Goal: Task Accomplishment & Management: Complete application form

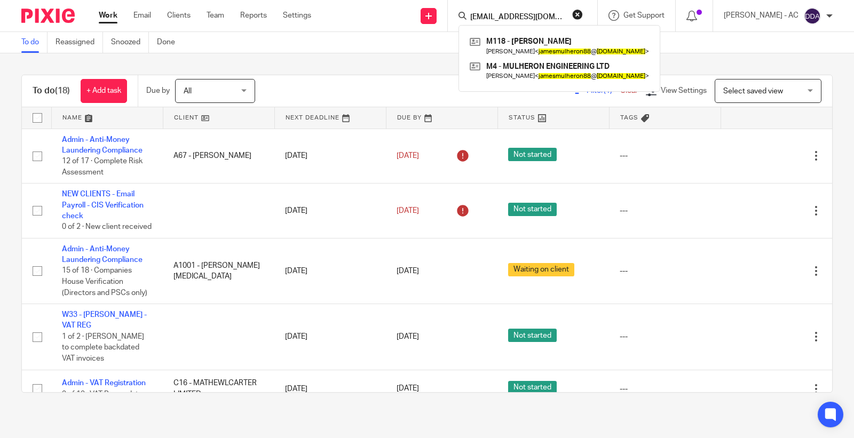
click at [583, 13] on button "reset" at bounding box center [577, 14] width 11 height 11
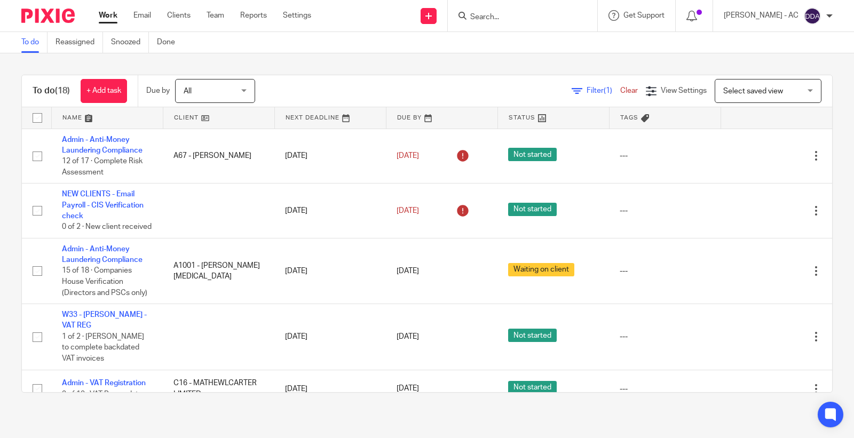
click at [531, 20] on input "Search" at bounding box center [517, 18] width 96 height 10
drag, startPoint x: 487, startPoint y: 17, endPoint x: 499, endPoint y: 20, distance: 12.0
click at [499, 20] on input "b18" at bounding box center [517, 18] width 96 height 10
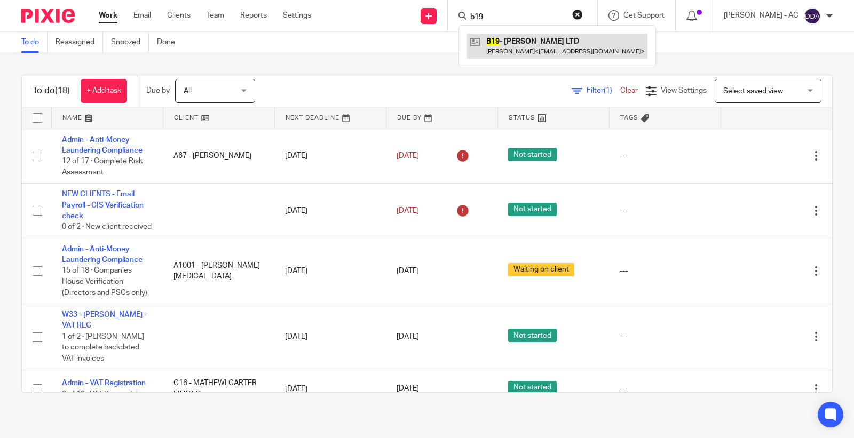
type input "b19"
drag, startPoint x: 521, startPoint y: 17, endPoint x: 423, endPoint y: 21, distance: 97.3
click at [424, 20] on div "Send new email Create task Add client Request signature b19 B19 - CM BASMA LTD …" at bounding box center [590, 15] width 527 height 31
type input "c12"
drag, startPoint x: 509, startPoint y: 20, endPoint x: 390, endPoint y: 28, distance: 118.8
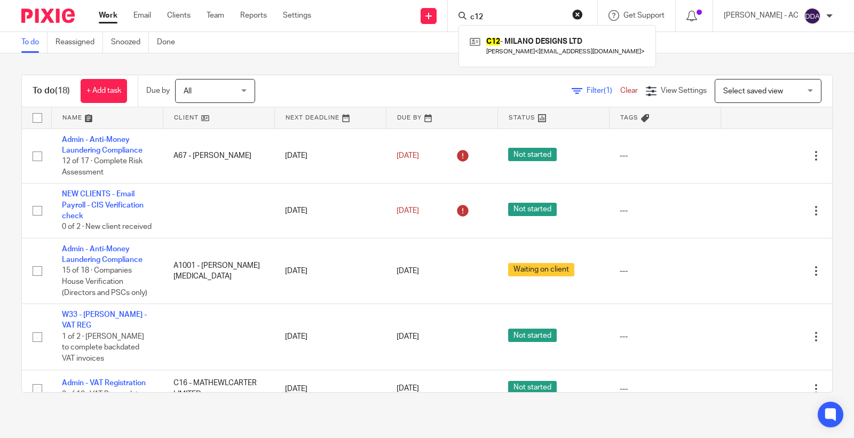
click at [405, 23] on div "Send new email Create task Add client Request signature c12 C12 - MILANO DESIGN…" at bounding box center [590, 15] width 527 height 31
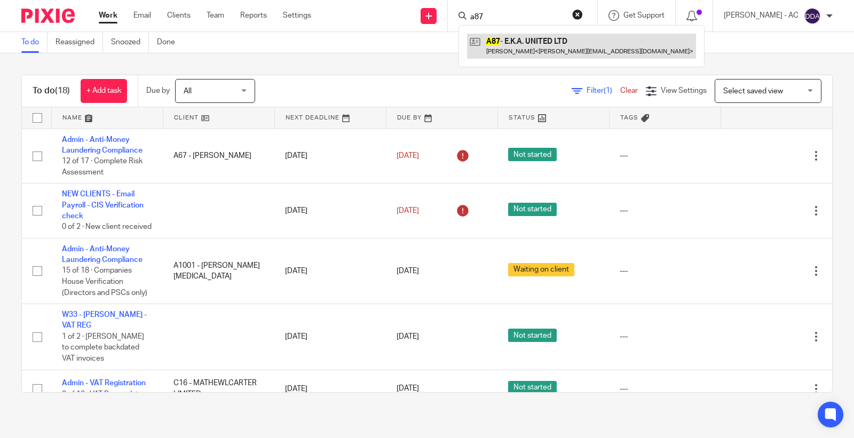
type input "a87"
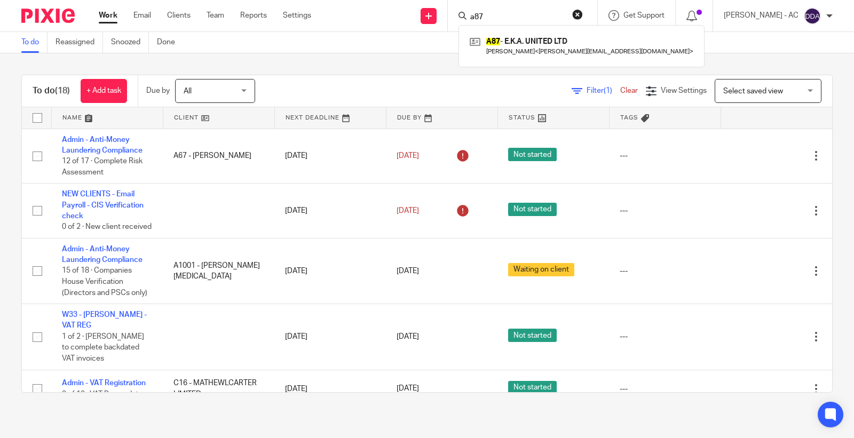
drag, startPoint x: 505, startPoint y: 18, endPoint x: 420, endPoint y: 20, distance: 84.9
click at [420, 20] on div "Send new email Create task Add client Request signature a87 A87 - E.K.A. UNITED…" at bounding box center [590, 15] width 527 height 31
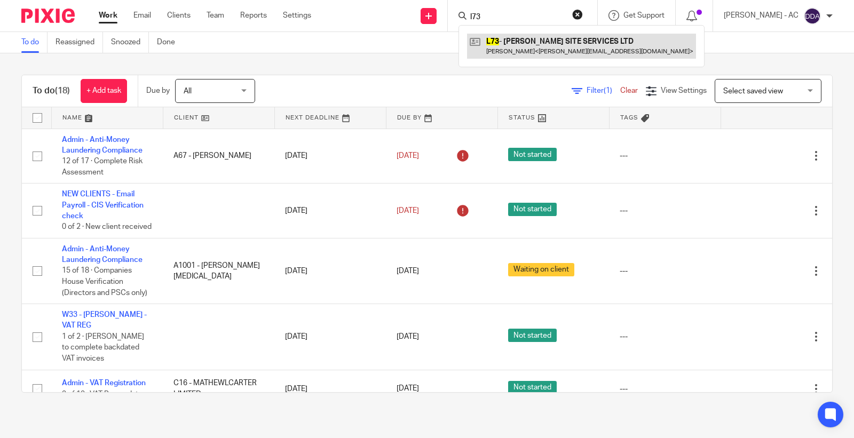
type input "l73"
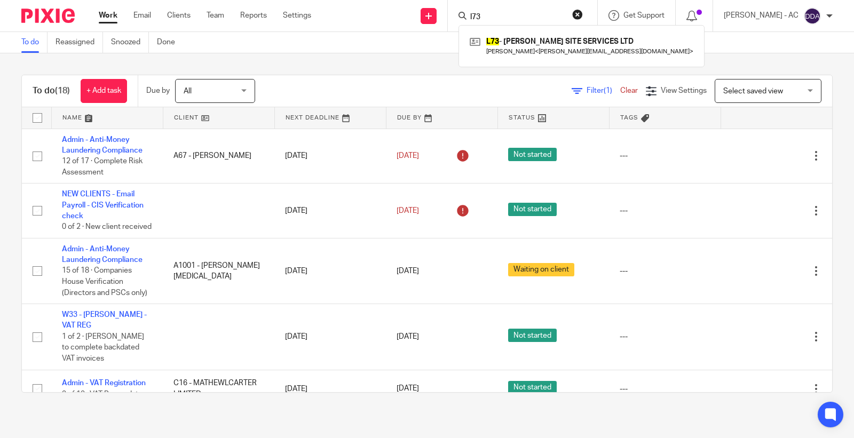
drag, startPoint x: 505, startPoint y: 20, endPoint x: 428, endPoint y: 17, distance: 77.5
click at [429, 17] on div "Send new email Create task Add client Request signature l73 L73 - SAL SITE SERV…" at bounding box center [590, 15] width 527 height 31
paste input "ABRAHAM POPOOLA"
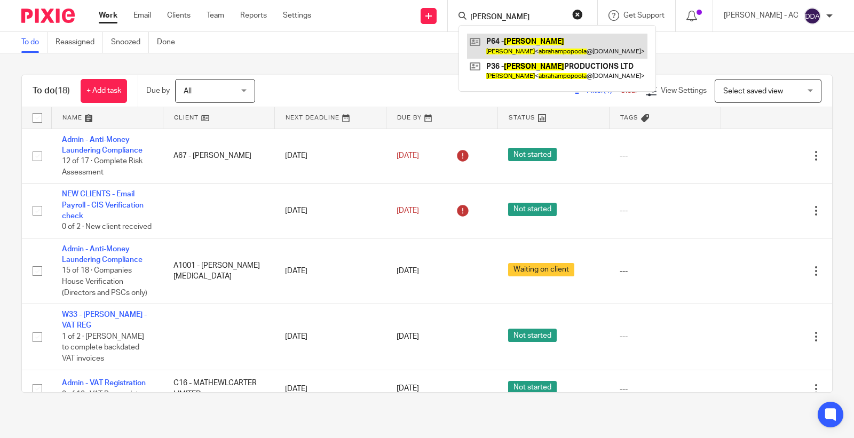
type input "ABRAHAM POPOOLA"
click at [582, 14] on button "reset" at bounding box center [577, 14] width 11 height 11
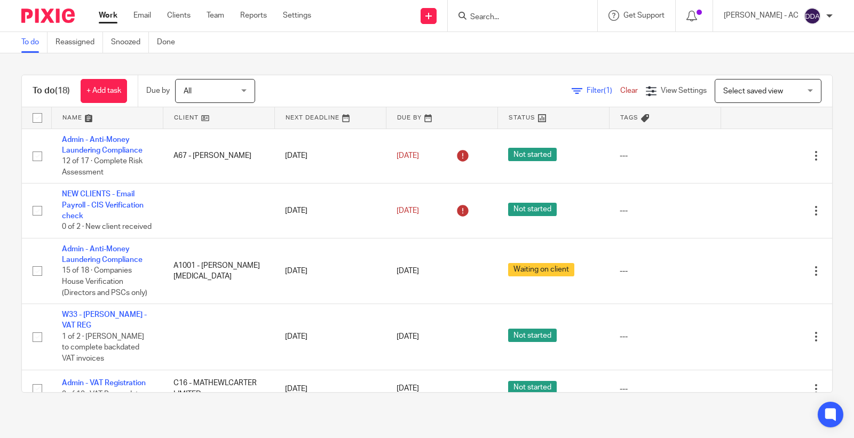
click at [549, 19] on input "Search" at bounding box center [517, 18] width 96 height 10
type input "i8"
drag, startPoint x: 526, startPoint y: 13, endPoint x: 366, endPoint y: 15, distance: 159.6
click at [369, 15] on div "Send new email Create task Add client Request signature i8 I8 - OSAHON IKHILE -…" at bounding box center [590, 15] width 527 height 31
paste input "Jan Le"
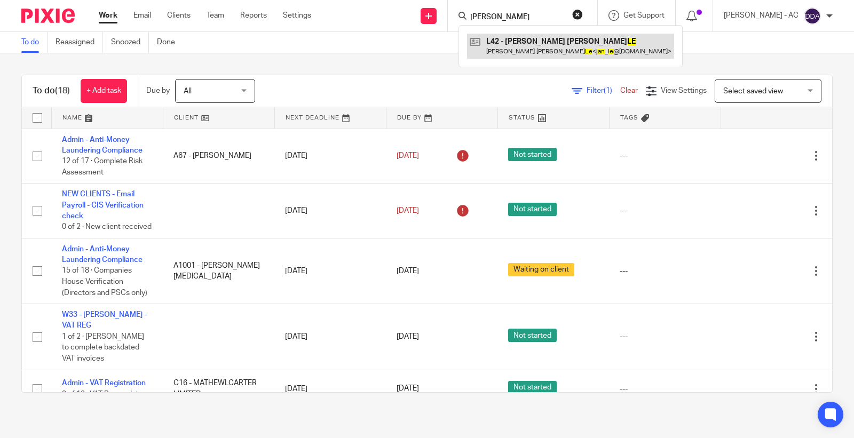
type input "Jan Le"
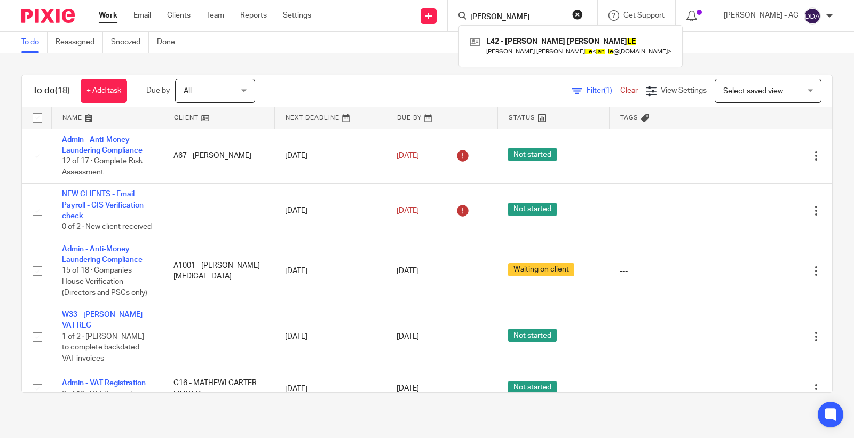
drag, startPoint x: 518, startPoint y: 16, endPoint x: 425, endPoint y: 35, distance: 94.8
click at [425, 35] on body "Work Email Clients Team Reports Settings Work Email Clients Team Reports Settin…" at bounding box center [427, 219] width 854 height 438
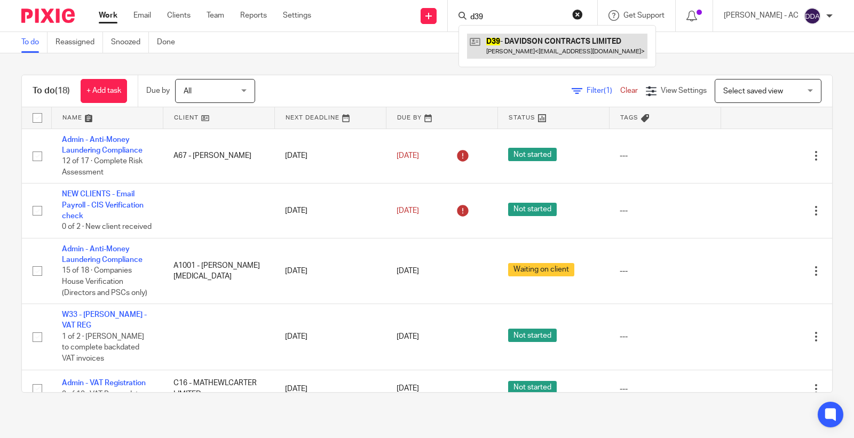
type input "d39"
drag, startPoint x: 524, startPoint y: 13, endPoint x: 384, endPoint y: 27, distance: 140.6
click at [385, 27] on div "Send new email Create task Add client Request signature d39 D39 - DAVIDSON CONT…" at bounding box center [590, 15] width 527 height 31
paste input "ABRAHAM POPOOLA"
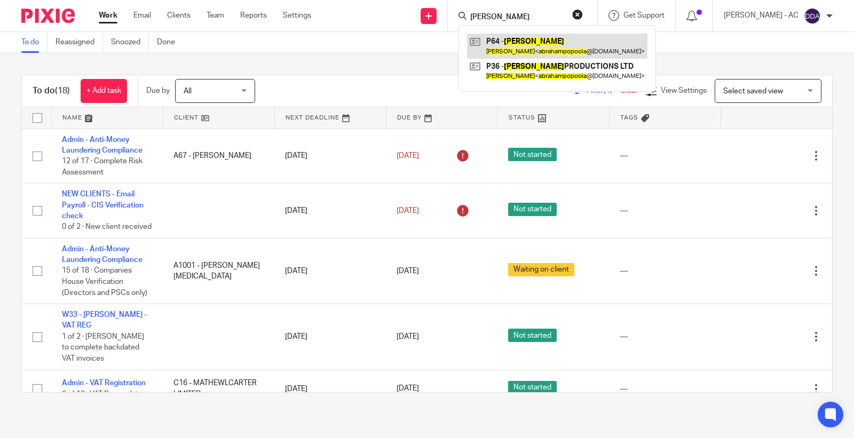
type input "ABRAHAM POPOOLA"
click at [432, 17] on icon at bounding box center [428, 16] width 6 height 6
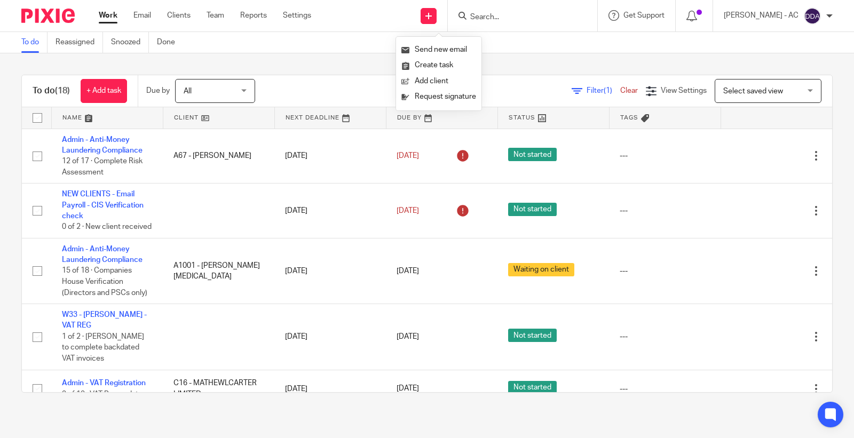
click at [509, 18] on input "Search" at bounding box center [517, 18] width 96 height 10
paste input "P4 - ABRAHAM POPOOLA"
type input "P4 - ABRAHAM POPOOLA"
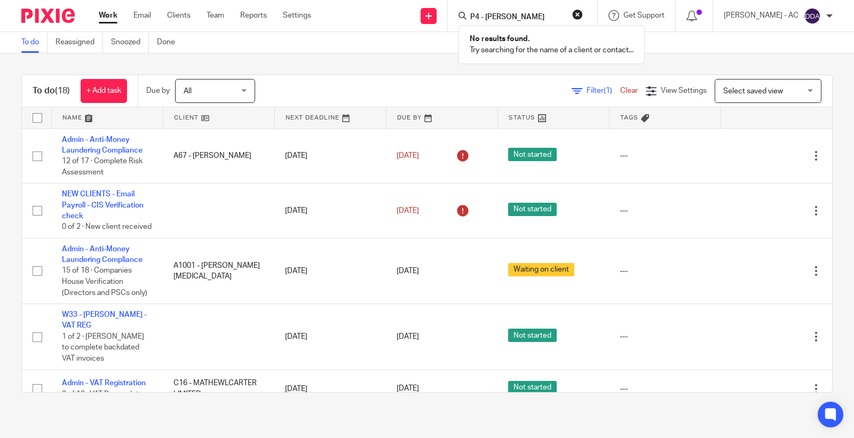
drag, startPoint x: 490, startPoint y: 12, endPoint x: 430, endPoint y: 29, distance: 62.3
click at [430, 29] on div "Send new email Create task Add client Request signature P4 - ABRAHAM POPOOLA No…" at bounding box center [590, 15] width 527 height 31
paste input "P4 - ABRAHAM POPOOLA"
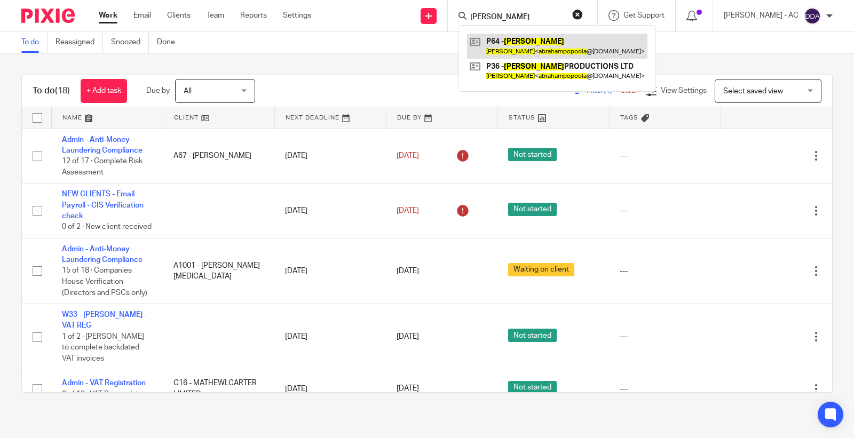
type input "ABRAHAM POPOOLA"
drag, startPoint x: 585, startPoint y: 16, endPoint x: 561, endPoint y: 18, distance: 24.1
click at [583, 17] on button "reset" at bounding box center [577, 14] width 11 height 11
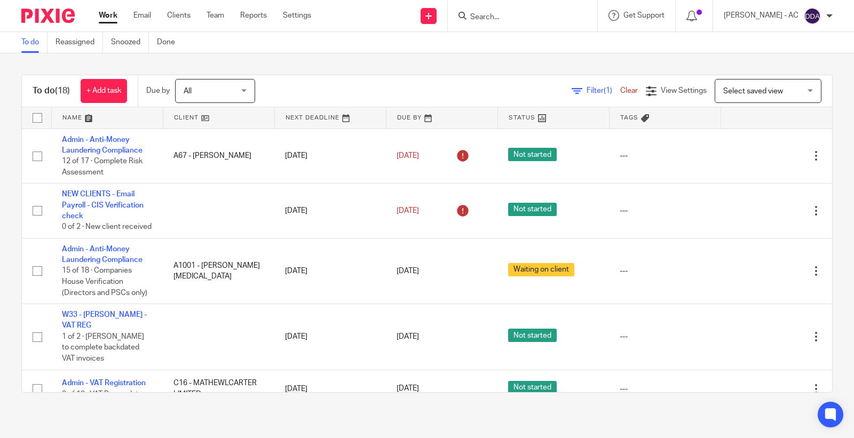
click at [542, 20] on input "Search" at bounding box center [517, 18] width 96 height 10
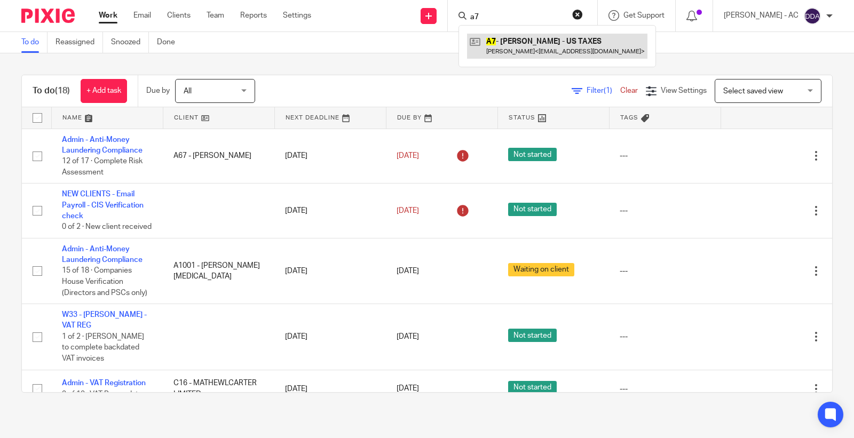
type input "a7"
drag, startPoint x: 539, startPoint y: 15, endPoint x: 393, endPoint y: 21, distance: 146.4
click at [394, 21] on div "Send new email Create task Add client Request signature a7 A7 - DAVID AJALA - U…" at bounding box center [590, 15] width 527 height 31
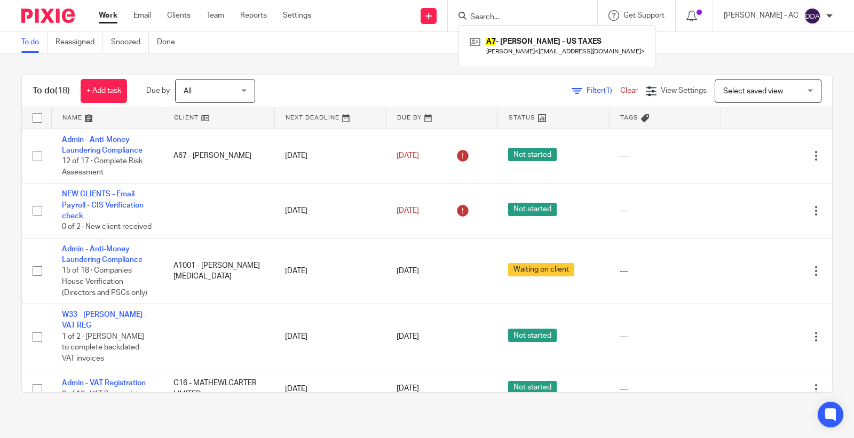
paste input "LETITIA WRIGHTS"
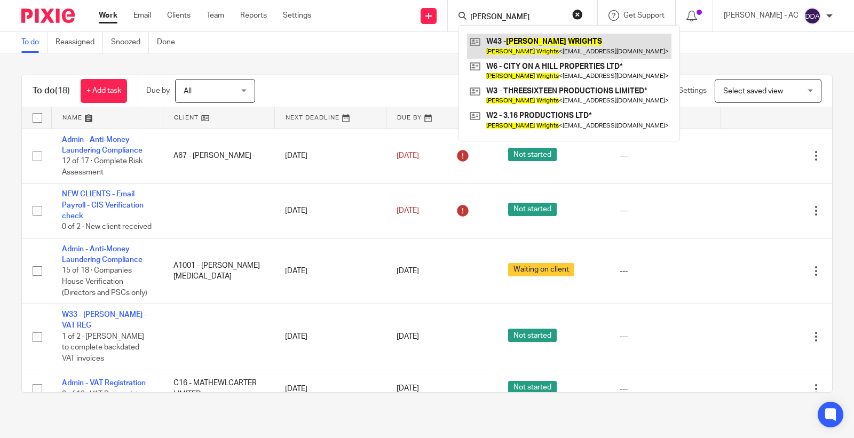
type input "LETITIA WRIGHTS"
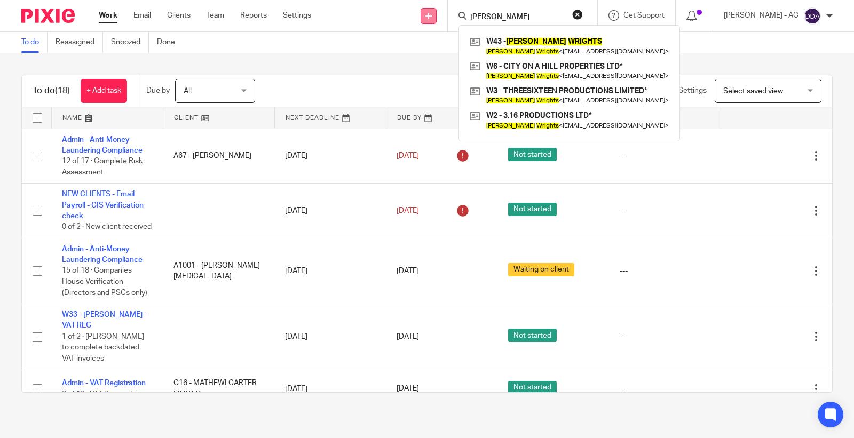
drag, startPoint x: 554, startPoint y: 19, endPoint x: 446, endPoint y: 11, distance: 108.7
click at [446, 11] on div "Send new email Create task Add client Request signature LETITIA WRIGHTS W43 - L…" at bounding box center [590, 15] width 527 height 31
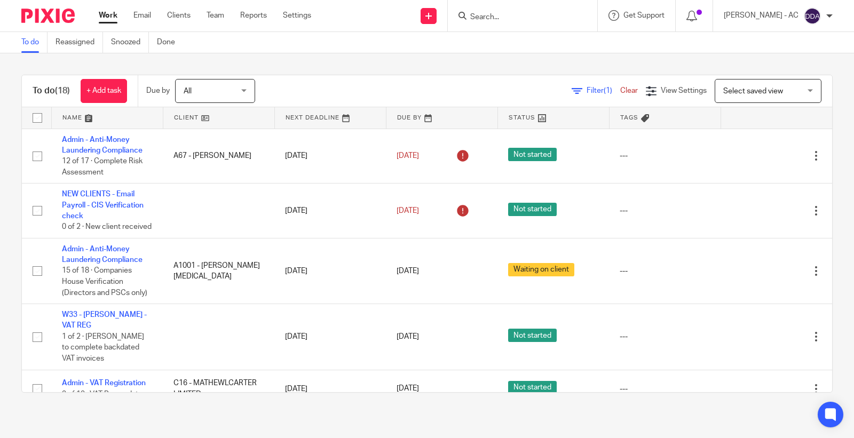
drag, startPoint x: 531, startPoint y: 8, endPoint x: 532, endPoint y: 14, distance: 6.0
click at [531, 10] on div at bounding box center [522, 15] width 149 height 31
click at [532, 19] on input "Search" at bounding box center [517, 18] width 96 height 10
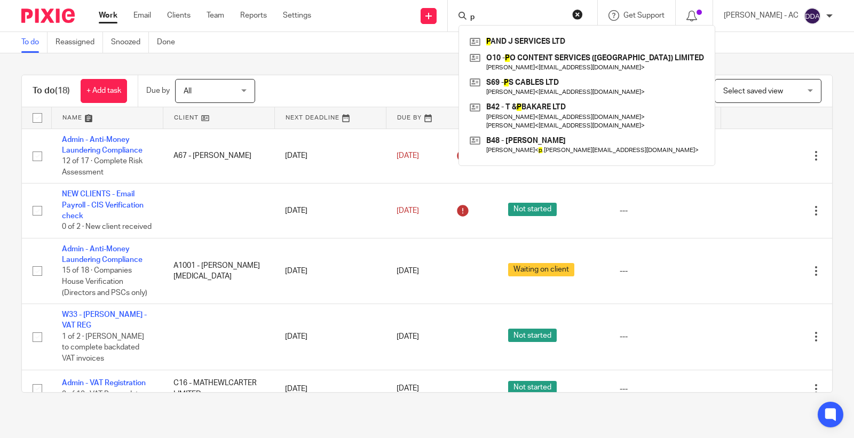
click at [498, 18] on input "p" at bounding box center [517, 18] width 96 height 10
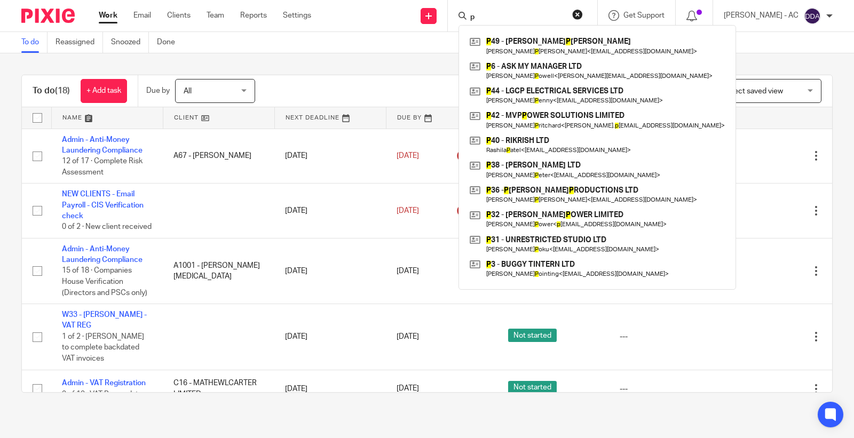
click at [492, 18] on input "p" at bounding box center [517, 18] width 96 height 10
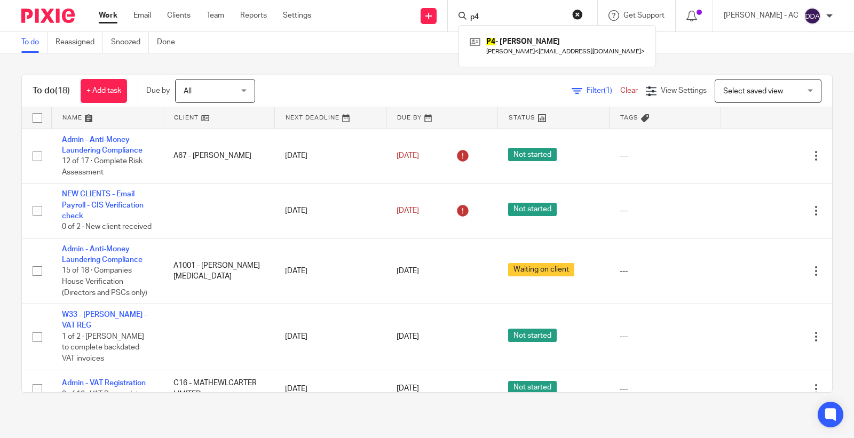
type input "p4"
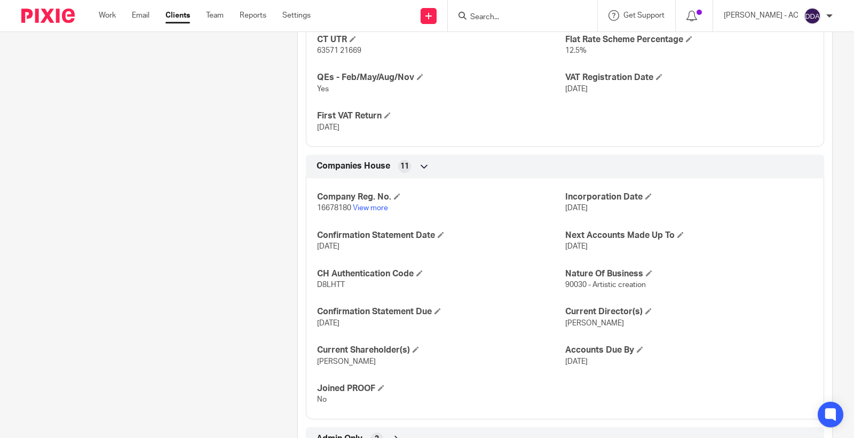
scroll to position [873, 0]
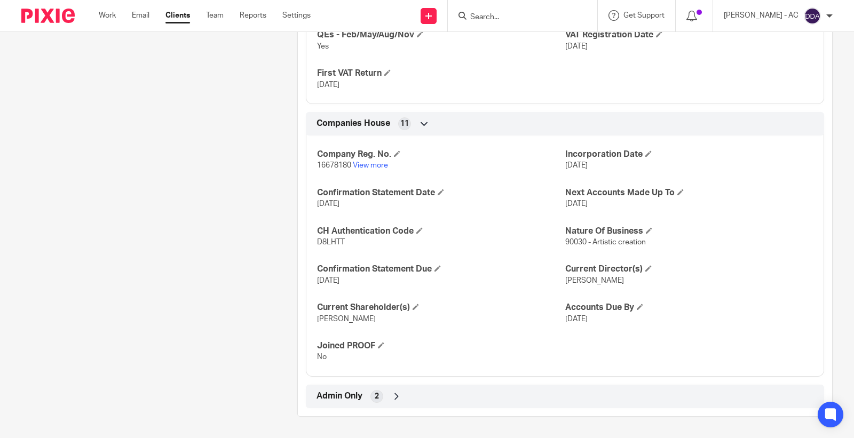
click at [351, 393] on span "Admin Only" at bounding box center [340, 396] width 46 height 11
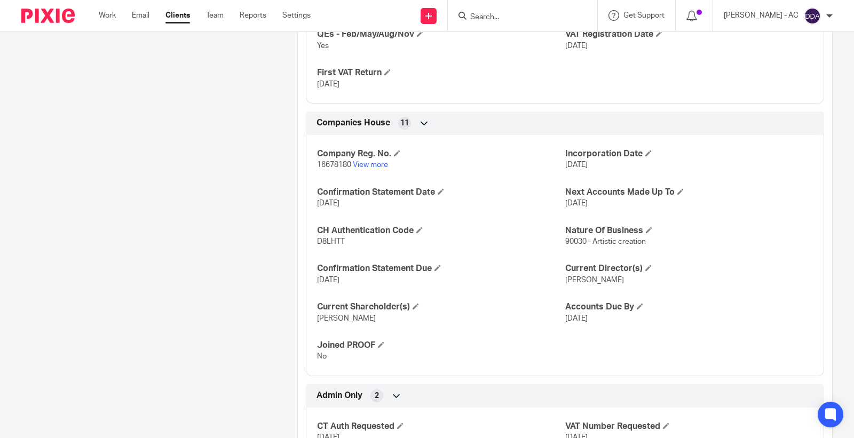
scroll to position [924, 0]
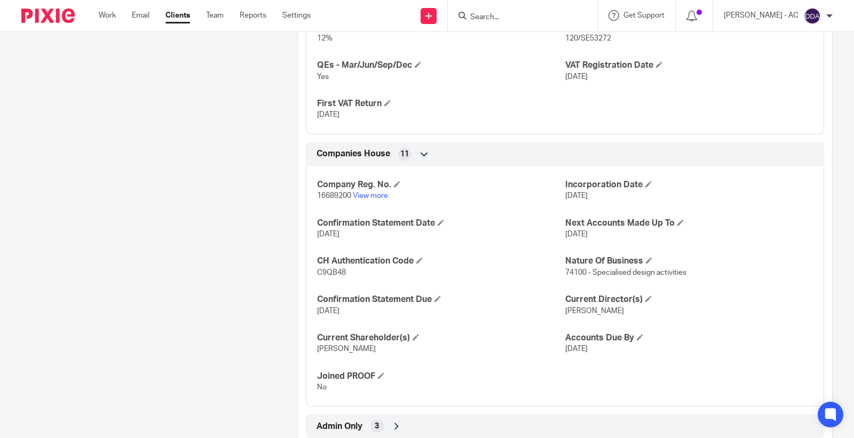
scroll to position [923, 0]
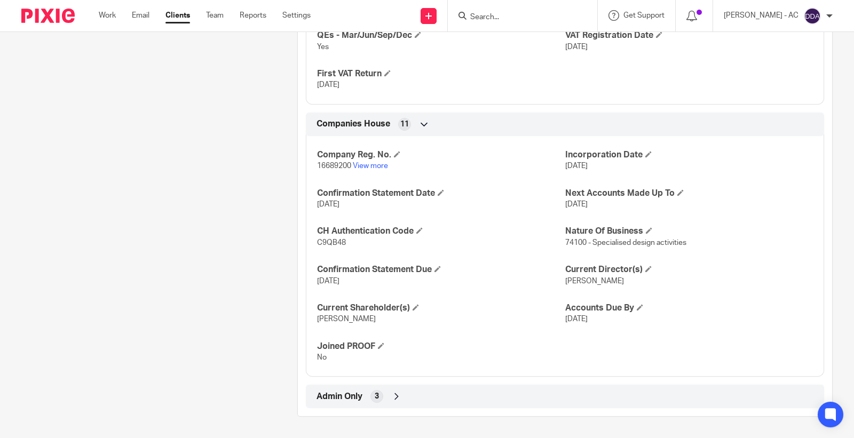
click at [376, 392] on span "3" at bounding box center [377, 396] width 4 height 11
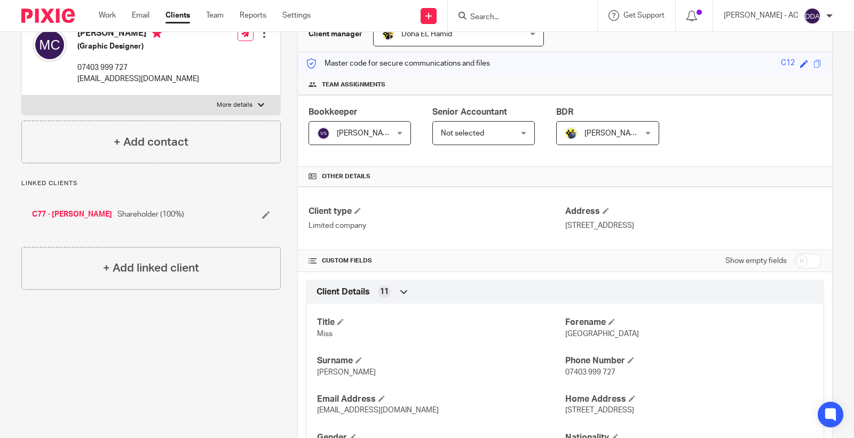
scroll to position [0, 0]
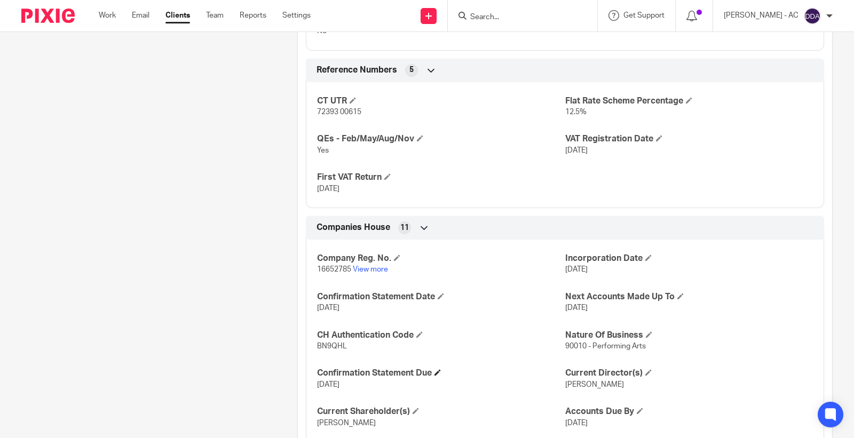
scroll to position [873, 0]
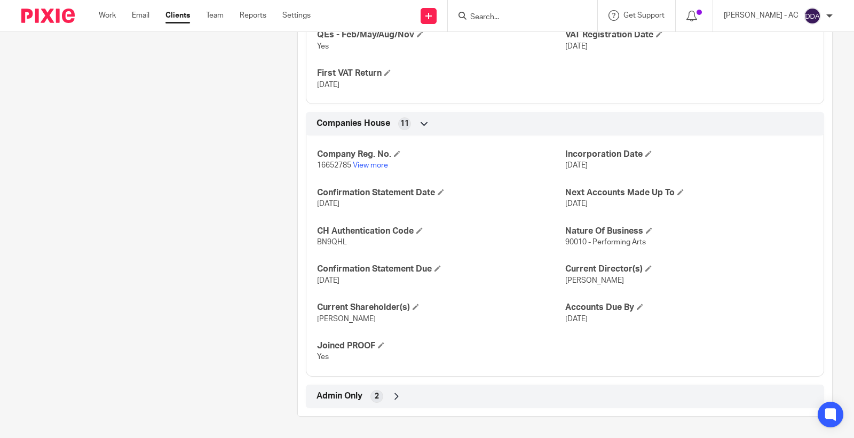
click at [355, 402] on span "Admin Only" at bounding box center [340, 396] width 46 height 11
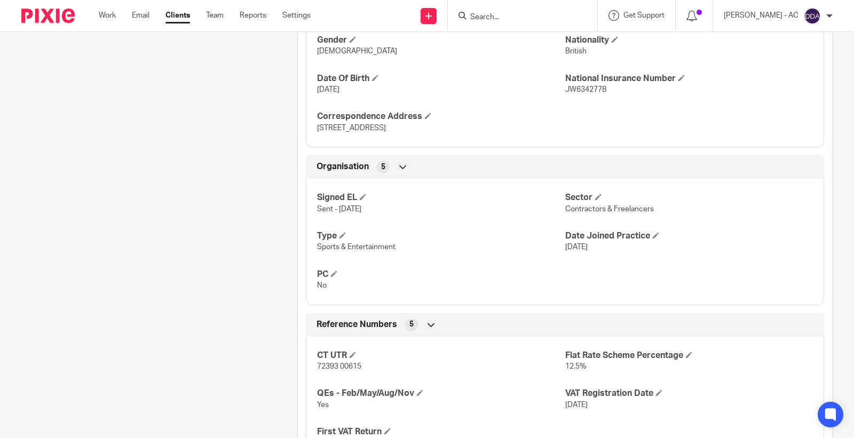
scroll to position [508, 0]
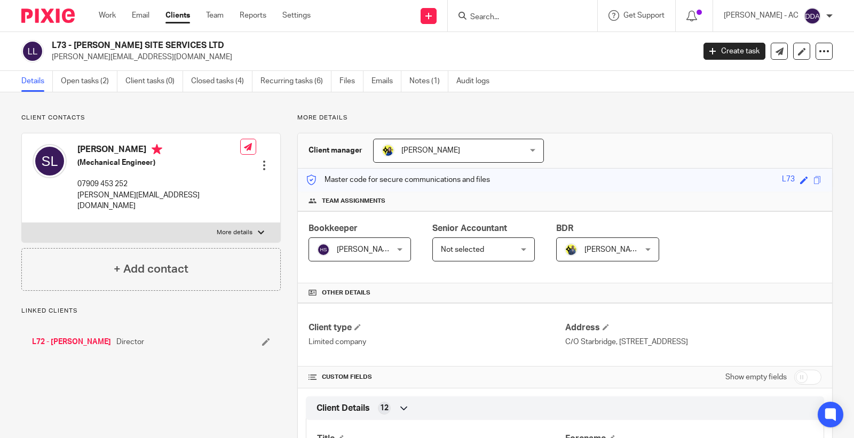
scroll to position [797, 0]
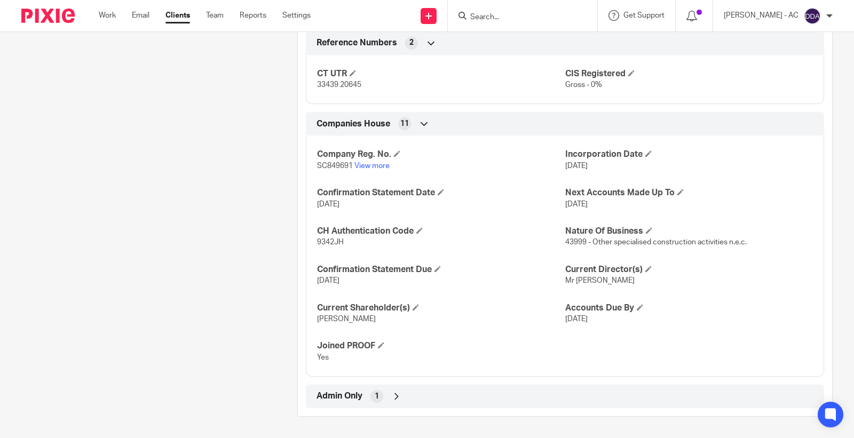
click at [345, 405] on div "Admin Only 1" at bounding box center [565, 397] width 502 height 18
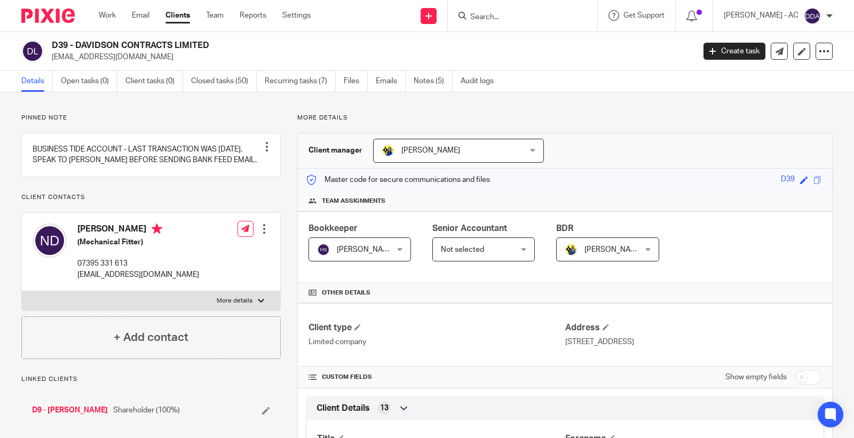
scroll to position [119, 0]
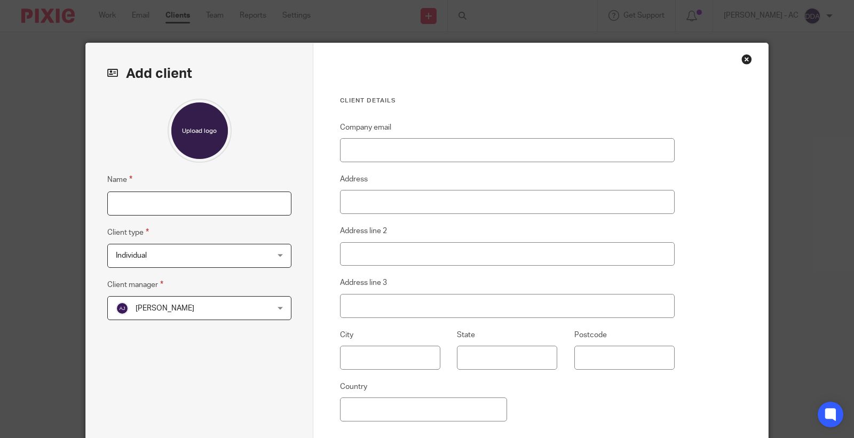
click at [201, 201] on input "Name" at bounding box center [199, 204] width 184 height 24
paste input "P4 - ABRAHAM POPOOLA"
type input "P4 - ABRAHAM POPOOLA"
click at [198, 311] on span "[PERSON_NAME]" at bounding box center [186, 308] width 140 height 22
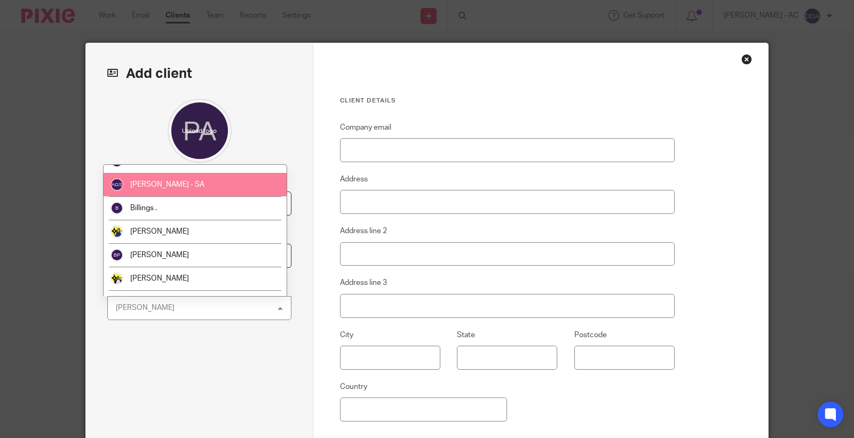
scroll to position [59, 0]
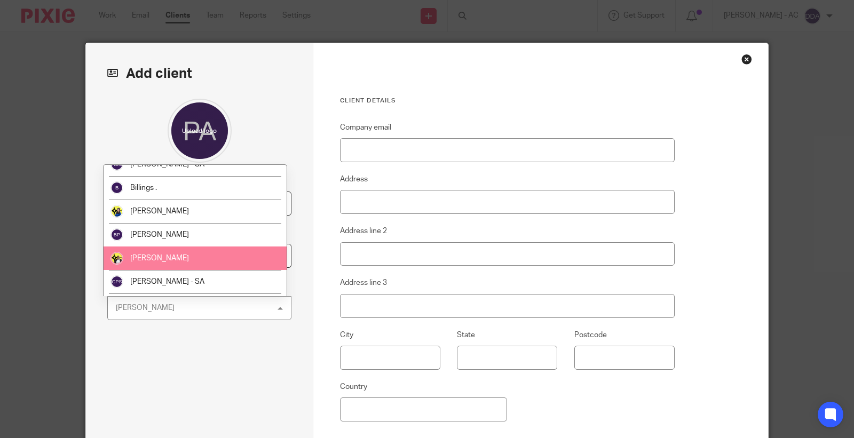
click at [180, 263] on li "[PERSON_NAME]" at bounding box center [195, 258] width 183 height 23
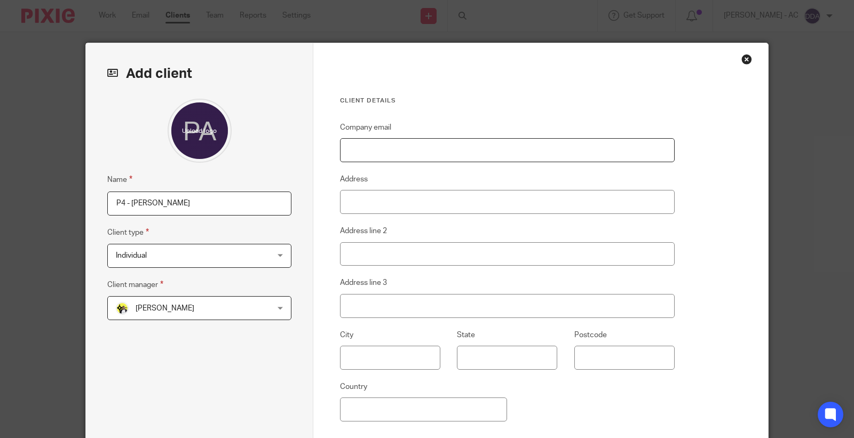
click at [415, 151] on input "Company email" at bounding box center [507, 150] width 335 height 24
paste input "abrahampopoola@gmail.com"
type input "abrahampopoola@gmail.com"
click at [398, 200] on input "Address" at bounding box center [507, 202] width 335 height 24
paste input "[STREET_ADDRESS][PERSON_NAME]"
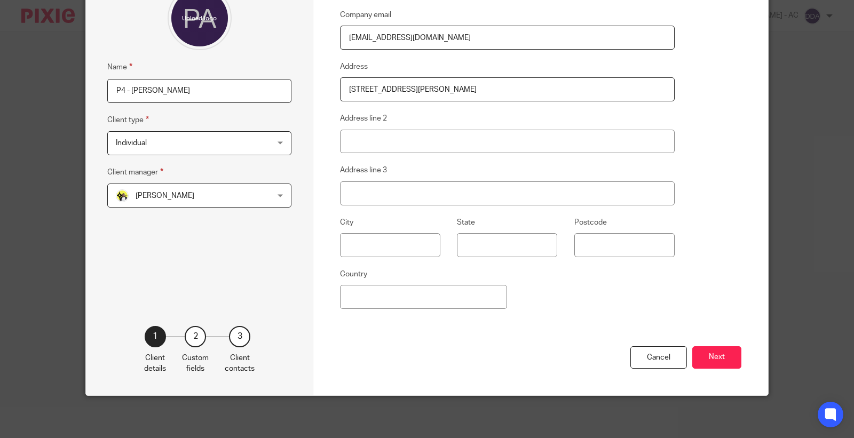
scroll to position [114, 0]
type input "[STREET_ADDRESS][PERSON_NAME]"
click at [713, 358] on button "Next" at bounding box center [716, 357] width 49 height 23
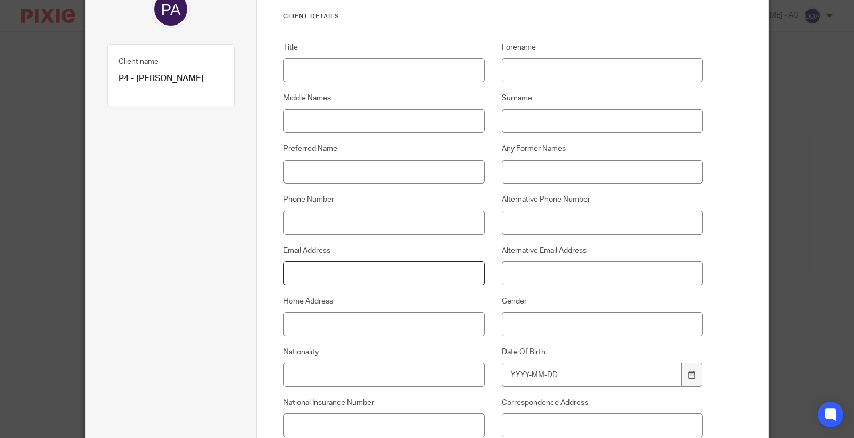
click at [306, 279] on input "Email Address" at bounding box center [384, 274] width 202 height 24
paste input "[STREET_ADDRESS][PERSON_NAME]"
type input "[STREET_ADDRESS][PERSON_NAME]"
click at [344, 321] on input "Home Address" at bounding box center [384, 324] width 202 height 24
paste input "[STREET_ADDRESS][PERSON_NAME]"
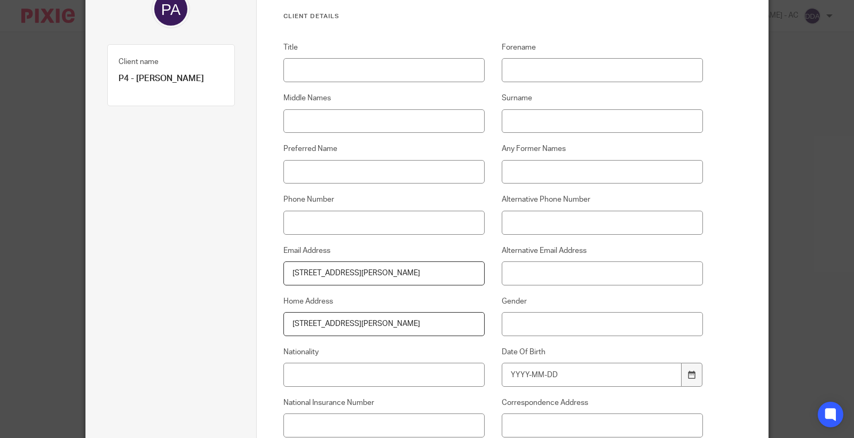
type input "[STREET_ADDRESS][PERSON_NAME]"
drag, startPoint x: 419, startPoint y: 276, endPoint x: 185, endPoint y: 281, distance: 233.9
paste input "[EMAIL_ADDRESS][DOMAIN_NAME]"
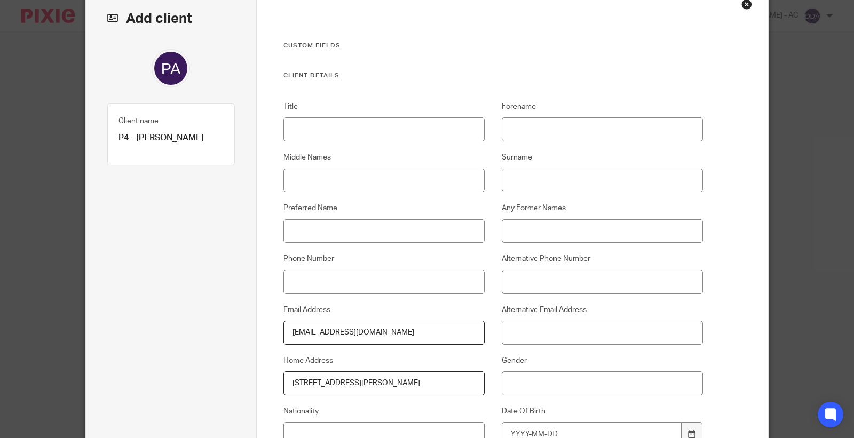
type input "[EMAIL_ADDRESS][DOMAIN_NAME]"
click at [357, 137] on input "Title" at bounding box center [384, 129] width 202 height 24
paste input "Mr"
type input "Mr"
click at [598, 376] on input "Gender" at bounding box center [603, 384] width 202 height 24
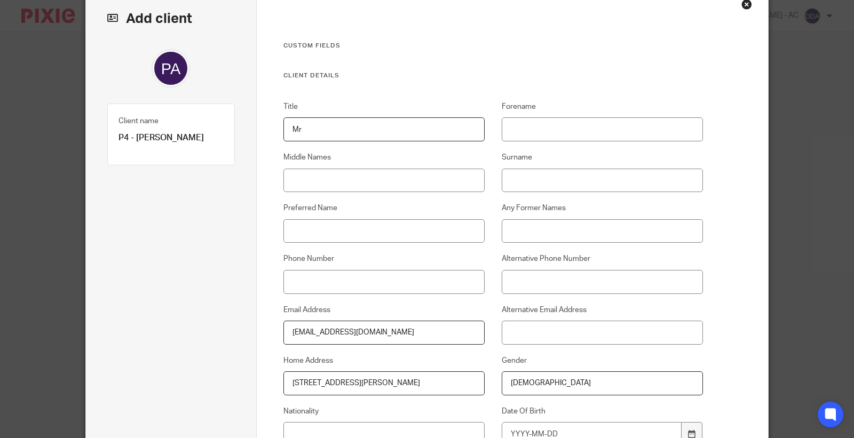
type input "[DEMOGRAPHIC_DATA]"
click at [554, 122] on input "Forename" at bounding box center [603, 129] width 202 height 24
paste input "[PERSON_NAME]"
type input "[PERSON_NAME]"
click at [434, 164] on div "Middle Names" at bounding box center [375, 172] width 218 height 40
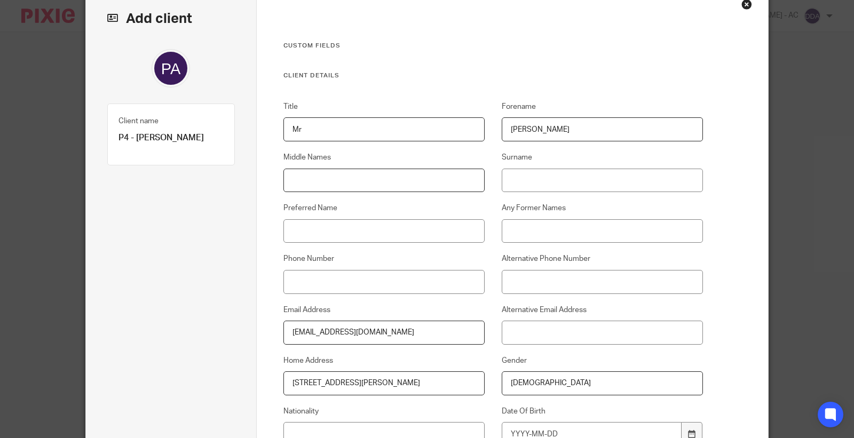
click at [433, 178] on input "Middle Names" at bounding box center [384, 181] width 202 height 24
paste input "Abiola"
type input "Abiola"
click at [559, 178] on input "Surname" at bounding box center [603, 181] width 202 height 24
paste input "[PERSON_NAME]"
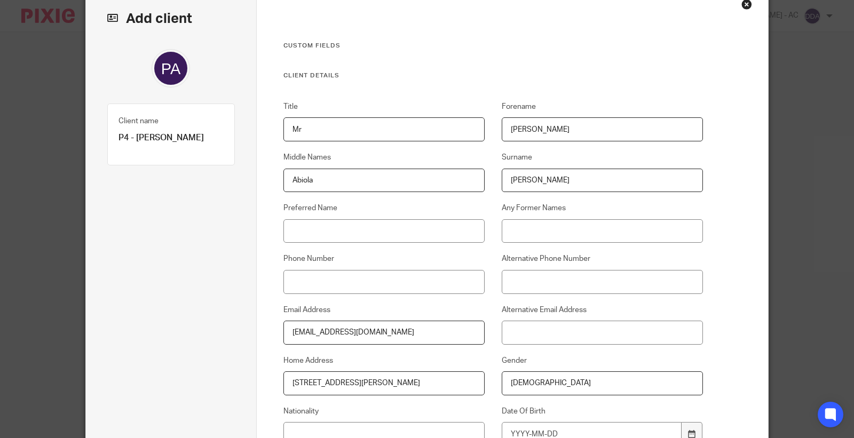
type input "[PERSON_NAME]"
click at [374, 276] on input "Phone Number" at bounding box center [384, 282] width 202 height 24
paste input "07453 278 552"
type input "07453 278 552"
drag, startPoint x: 439, startPoint y: 335, endPoint x: 214, endPoint y: 322, distance: 226.2
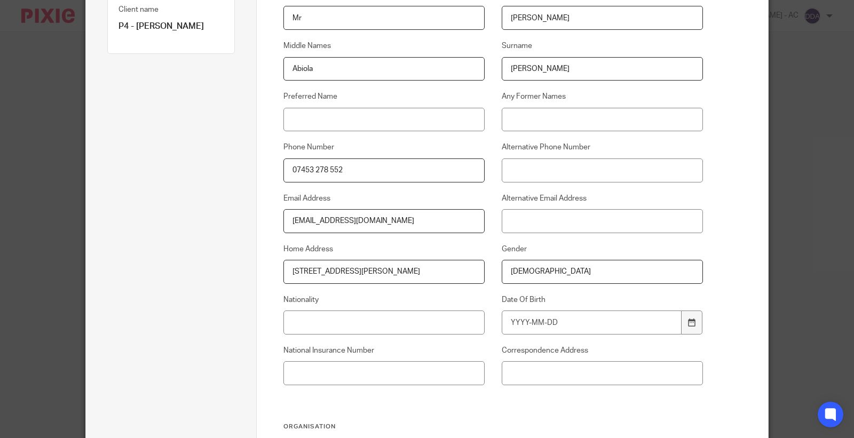
scroll to position [174, 0]
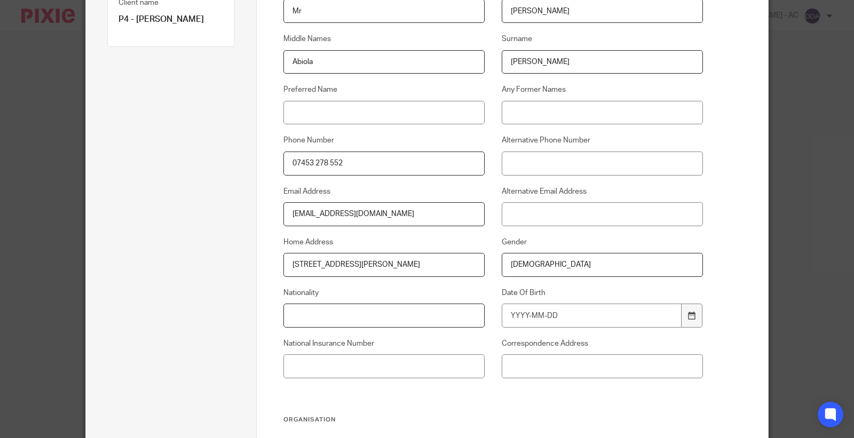
click at [384, 312] on input "Nationality" at bounding box center [384, 316] width 202 height 24
paste input "British"
type input "British"
click at [561, 318] on input "Date Of Birth" at bounding box center [592, 316] width 180 height 24
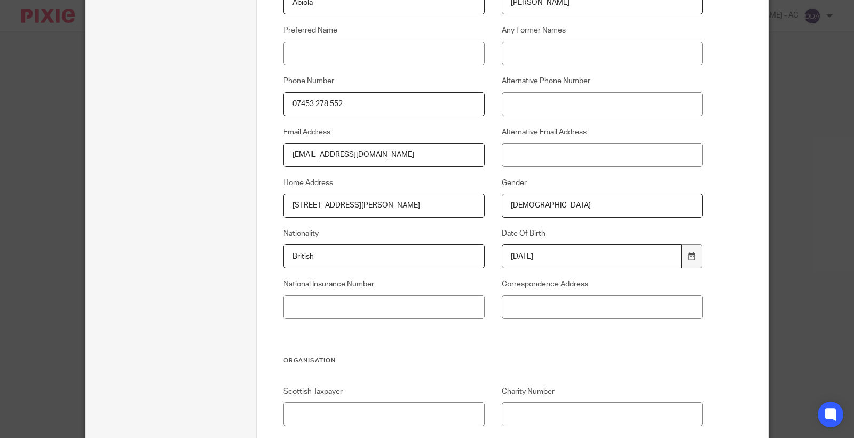
type input "1991-06-09"
click at [409, 293] on div "National Insurance Number" at bounding box center [375, 299] width 218 height 40
click at [409, 303] on input "National Insurance Number" at bounding box center [384, 307] width 202 height 24
paste input "JR109405B"
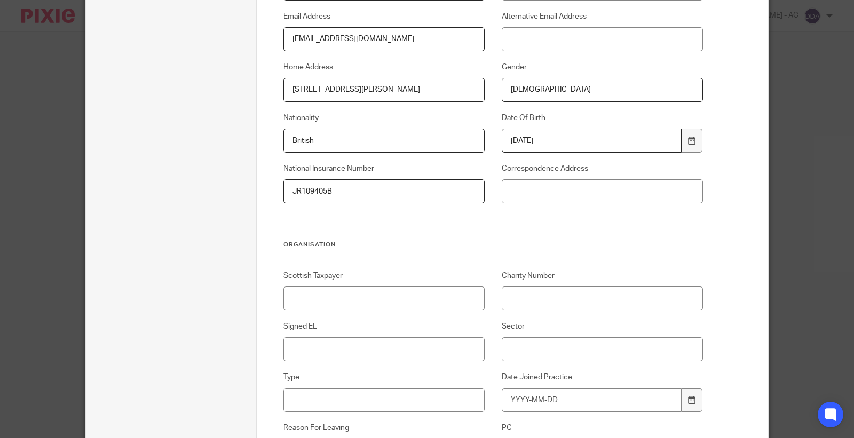
scroll to position [411, 0]
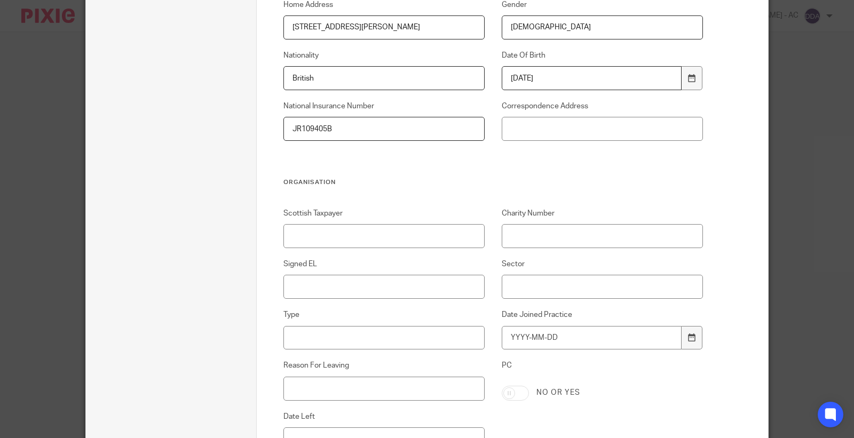
type input "JR109405B"
click at [387, 281] on input "Signed EL" at bounding box center [384, 287] width 202 height 24
type input "N/A"
click at [531, 286] on input "Sector" at bounding box center [603, 287] width 202 height 24
paste input "Sports & Entertainment"
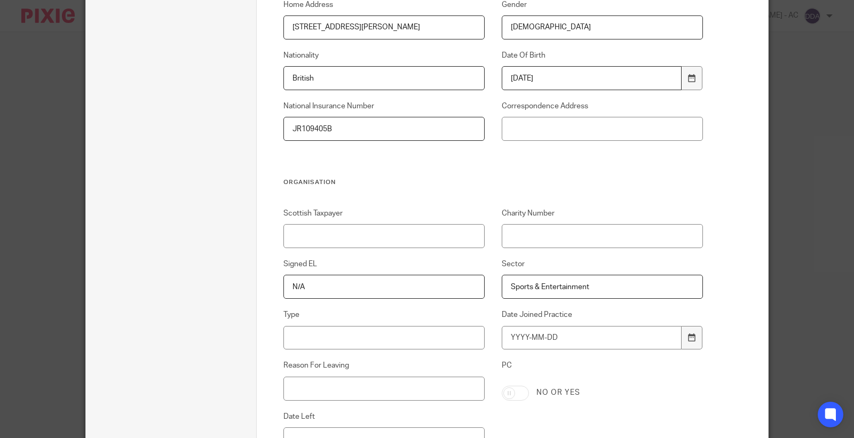
type input "Sports & Entertainment"
click at [385, 334] on input "Type" at bounding box center [384, 338] width 202 height 24
paste input "Contractors & Freelancers"
type input "Contractors & Freelancers"
click at [526, 327] on input "Date Joined Practice" at bounding box center [592, 338] width 180 height 24
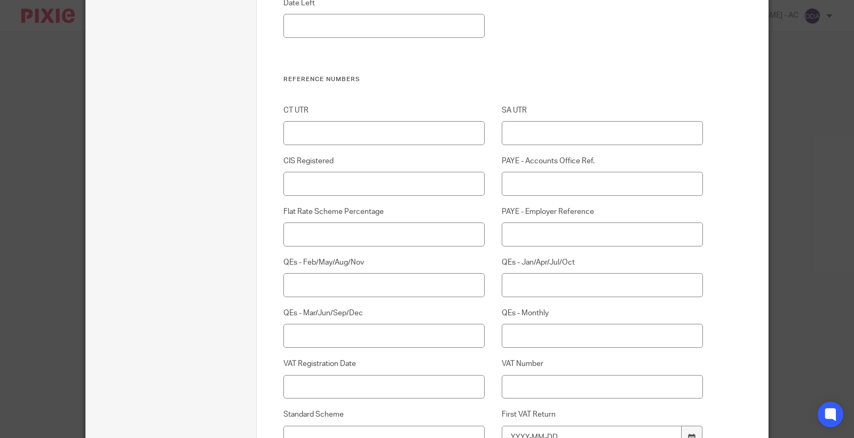
scroll to position [826, 0]
type input "2025-09-23"
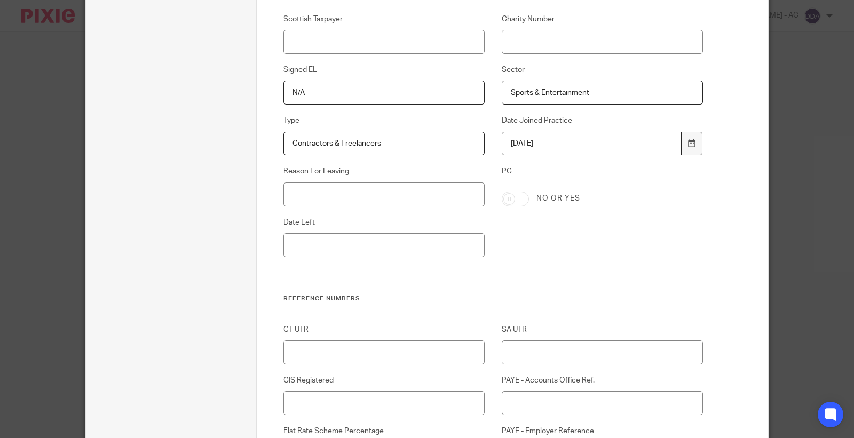
scroll to position [707, 0]
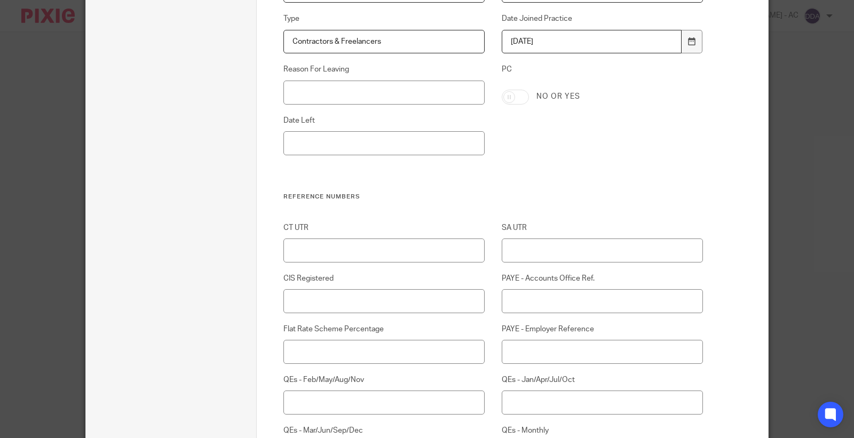
click at [540, 179] on div "Scottish Taxpayer Charity Number Signed EL N/A Sector Sports & Entertainment Ty…" at bounding box center [484, 52] width 437 height 281
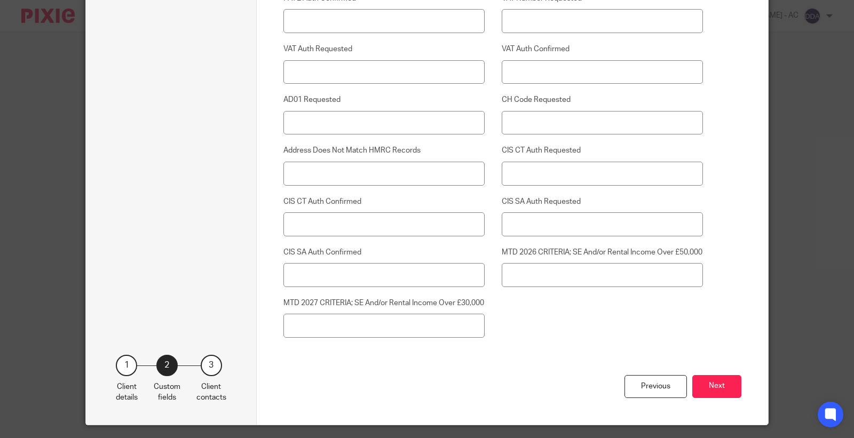
scroll to position [2769, 0]
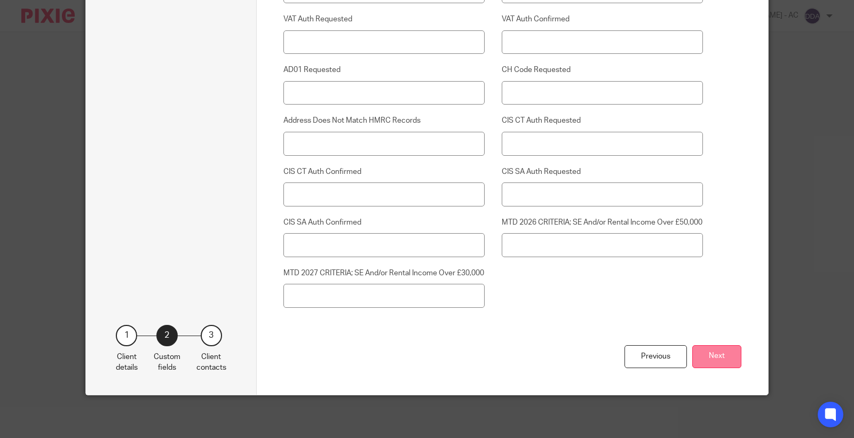
click at [710, 356] on button "Next" at bounding box center [716, 356] width 49 height 23
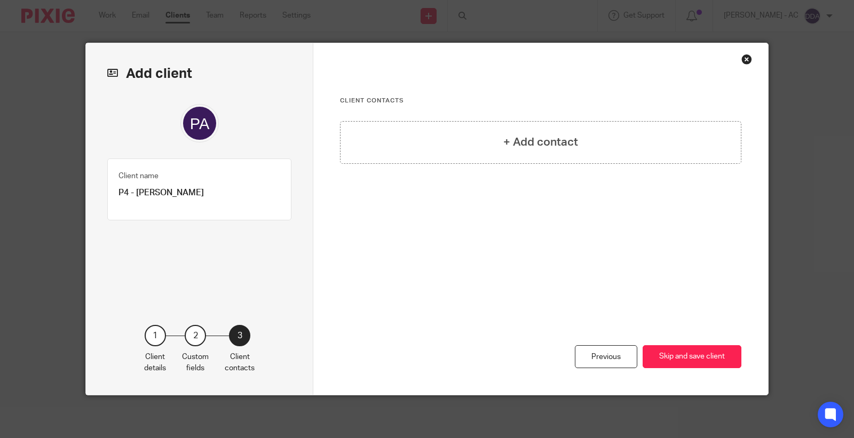
scroll to position [0, 0]
click at [517, 141] on h4 "+ Add contact" at bounding box center [540, 142] width 75 height 17
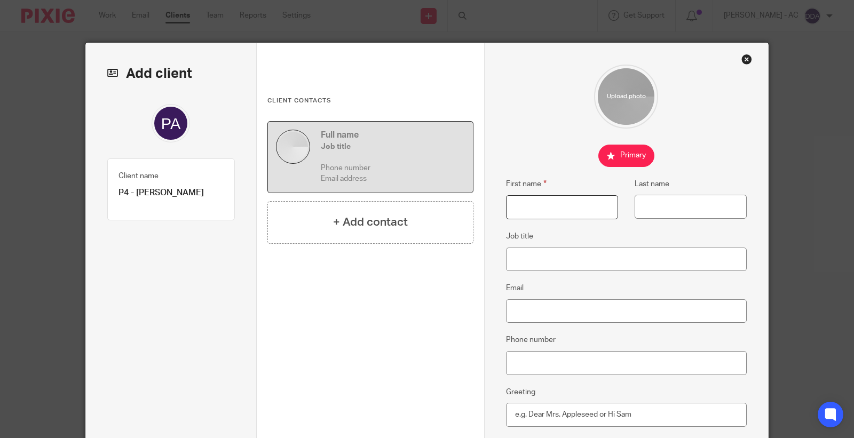
click at [550, 206] on input "First name" at bounding box center [562, 207] width 112 height 24
paste input "[PERSON_NAME]"
type input "[PERSON_NAME]"
click at [641, 205] on input "Last name" at bounding box center [691, 207] width 112 height 24
paste input "[PERSON_NAME]"
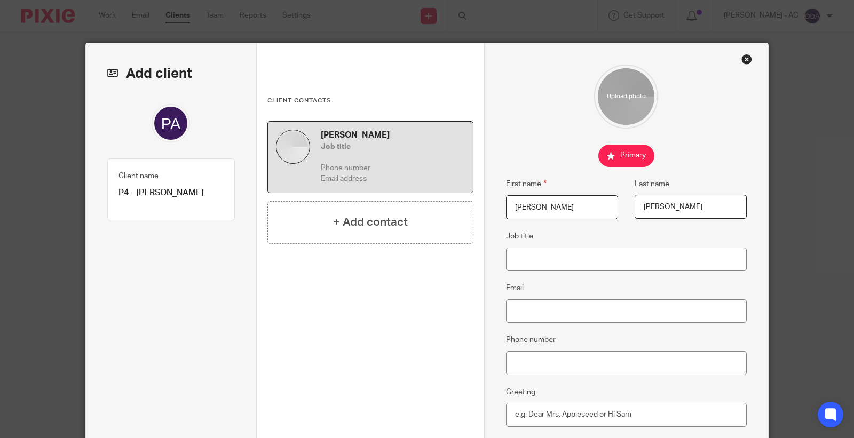
type input "[PERSON_NAME]"
click at [593, 258] on input "Job title" at bounding box center [626, 260] width 241 height 24
paste input "Actor"
type input "Actor"
click at [525, 308] on input "Email" at bounding box center [626, 311] width 241 height 24
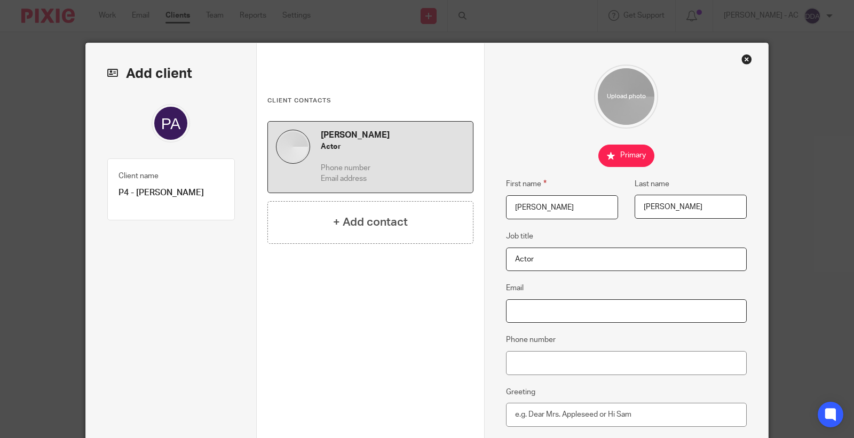
paste input "[EMAIL_ADDRESS][DOMAIN_NAME]"
type input "[EMAIL_ADDRESS][DOMAIN_NAME]"
click at [523, 364] on input "Phone number" at bounding box center [626, 363] width 241 height 24
paste input "07453 278 552"
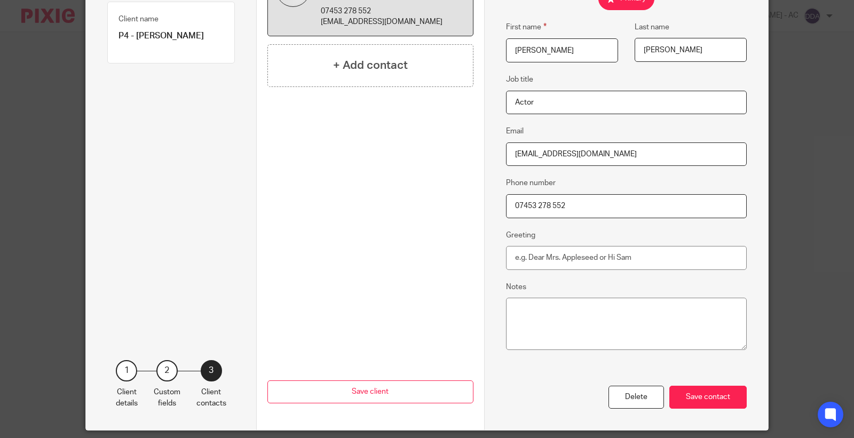
scroll to position [178, 0]
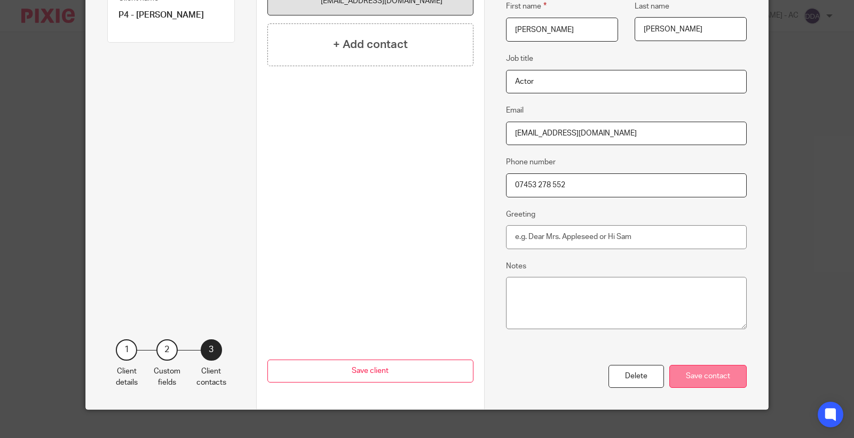
type input "07453 278 552"
click at [696, 378] on div "Save contact" at bounding box center [707, 376] width 77 height 23
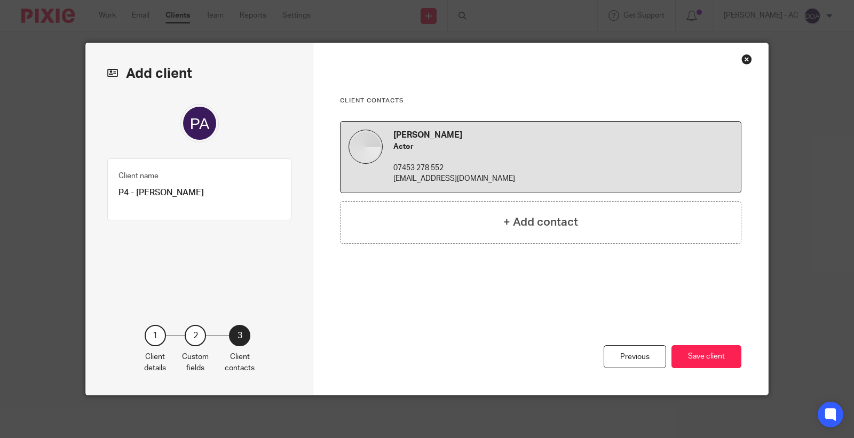
scroll to position [0, 0]
click at [691, 360] on button "Save client" at bounding box center [707, 356] width 70 height 23
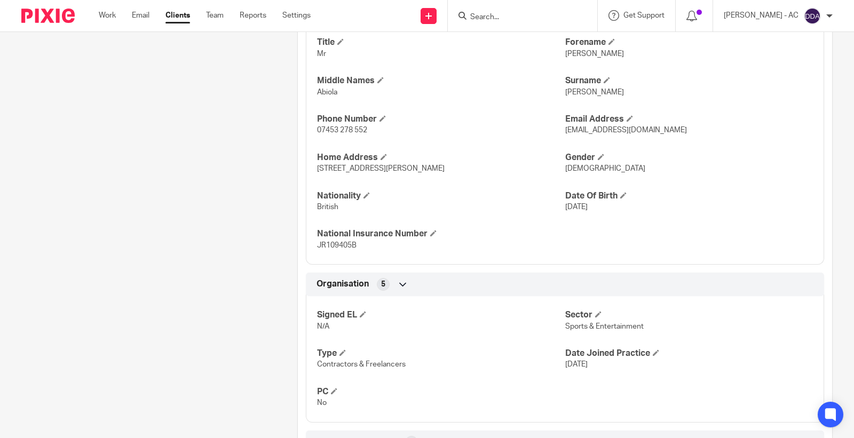
scroll to position [474, 0]
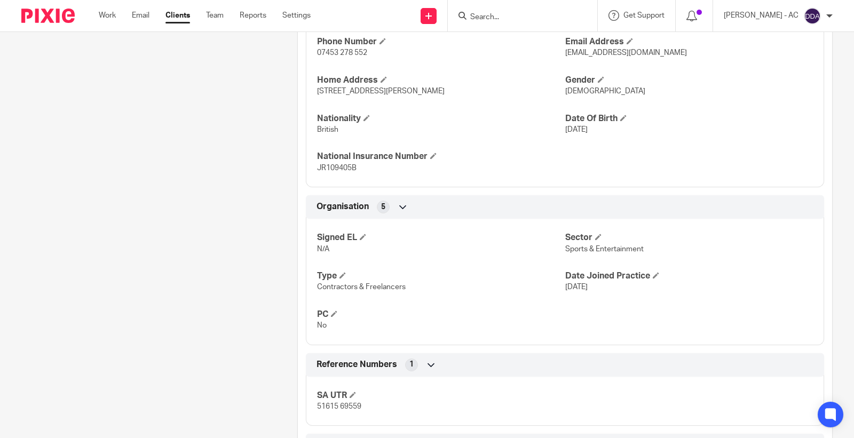
click at [567, 254] on p "Sports & Entertainment" at bounding box center [689, 249] width 248 height 11
copy p "Sports & Entertainment"
click at [351, 290] on span "Contractors & Freelancers" at bounding box center [361, 286] width 89 height 7
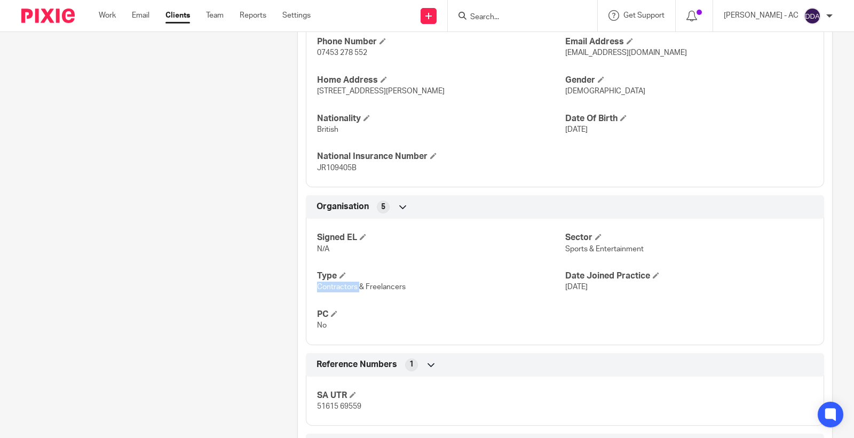
click at [352, 290] on span "Contractors & Freelancers" at bounding box center [361, 286] width 89 height 7
copy p "Contractors & Freelancers"
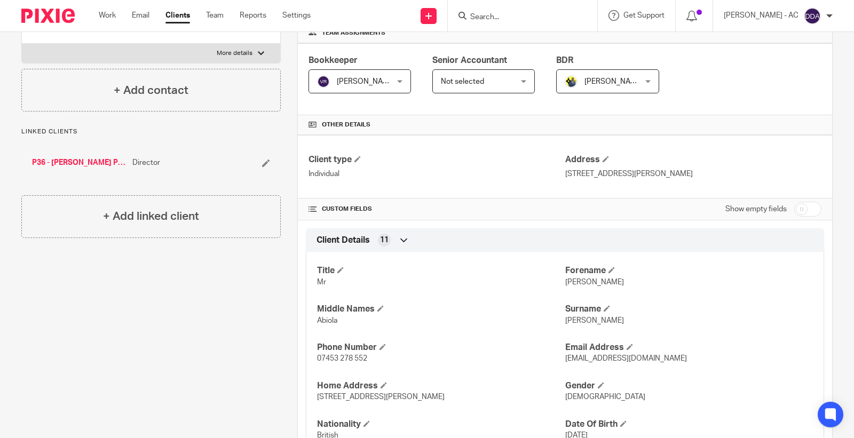
scroll to position [0, 0]
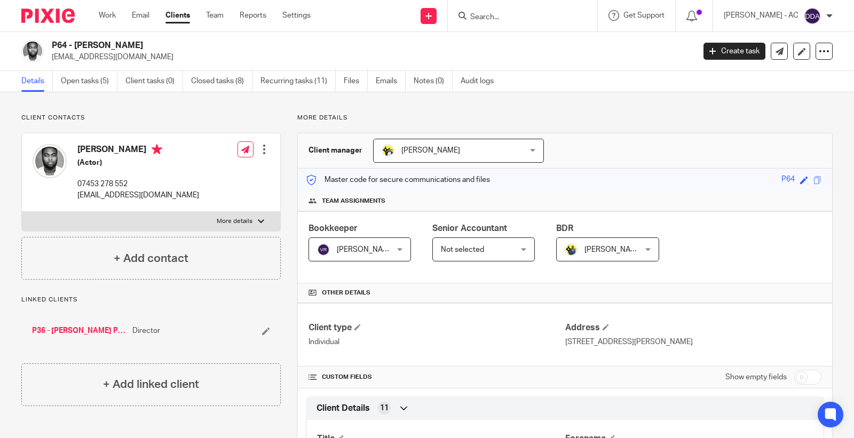
click at [261, 148] on div at bounding box center [264, 149] width 11 height 11
click at [214, 171] on link "Edit contact" at bounding box center [213, 172] width 102 height 15
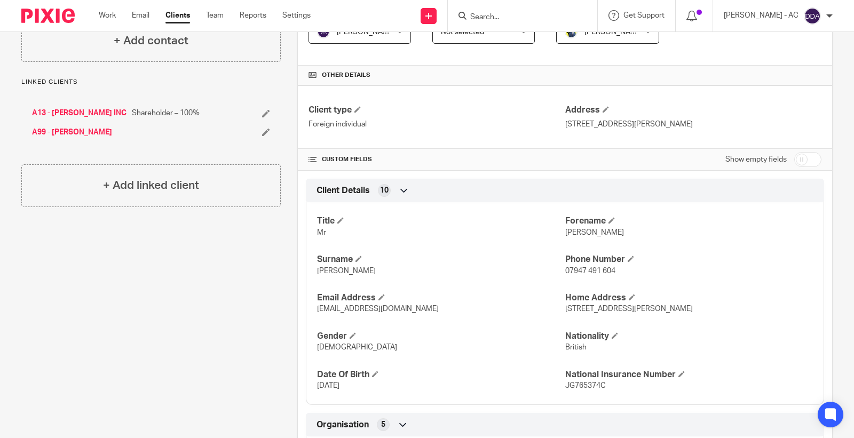
scroll to position [404, 0]
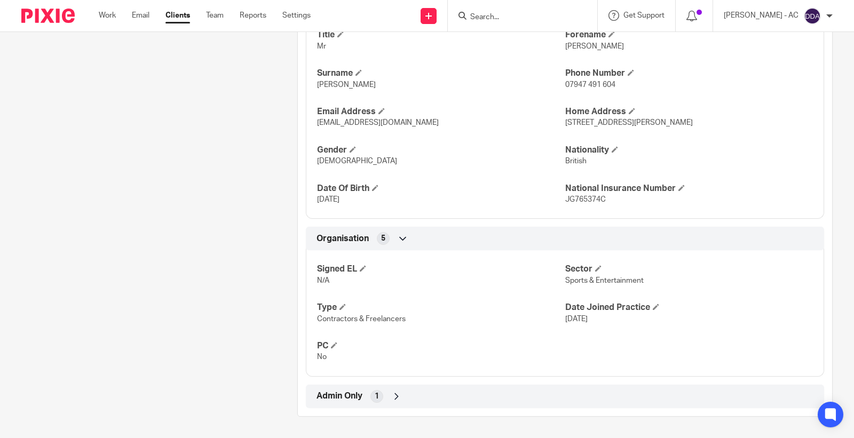
click at [387, 391] on div "Admin Only 1" at bounding box center [565, 397] width 502 height 18
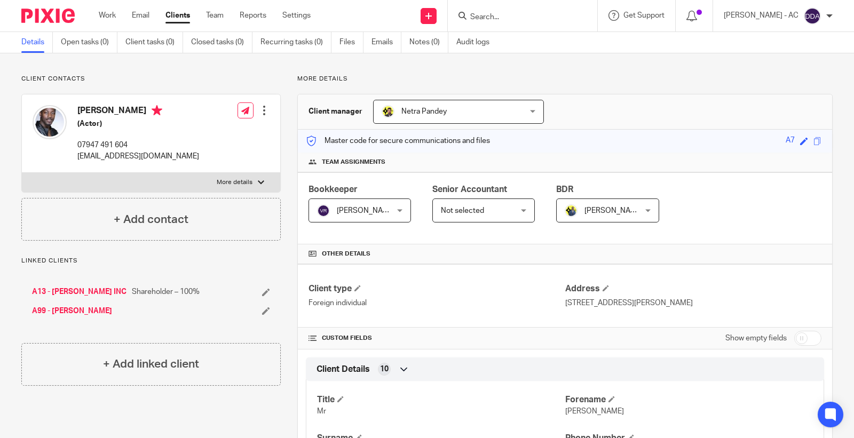
scroll to position [0, 0]
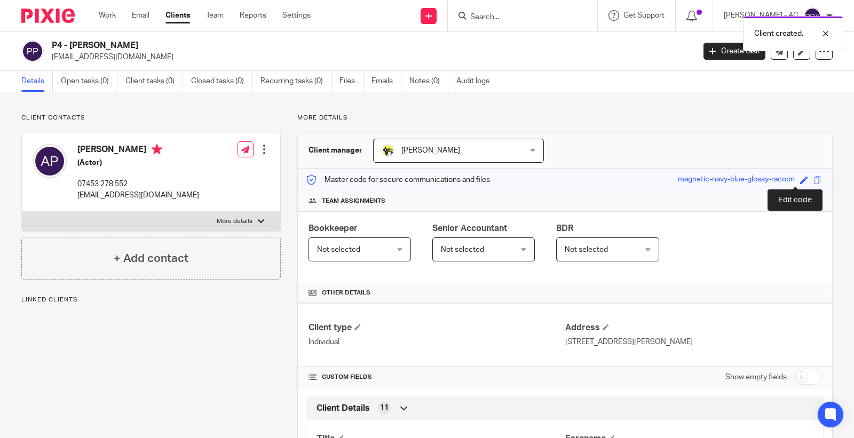
click at [800, 182] on span at bounding box center [804, 180] width 8 height 8
paste input "P4"
type input "P4"
click at [777, 180] on link "Save" at bounding box center [785, 180] width 17 height 11
type input "P4"
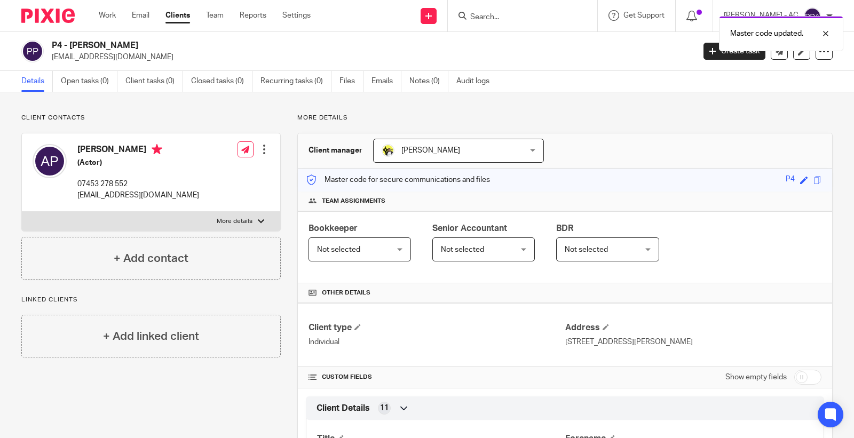
click at [377, 249] on span "Not selected" at bounding box center [354, 249] width 75 height 22
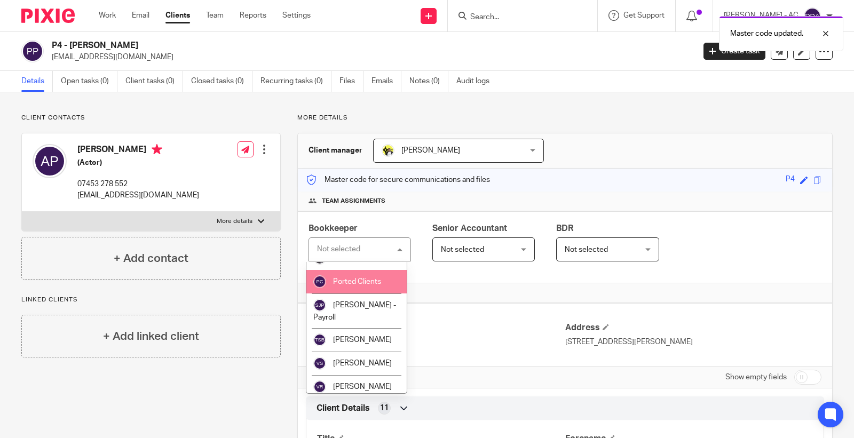
scroll to position [602, 0]
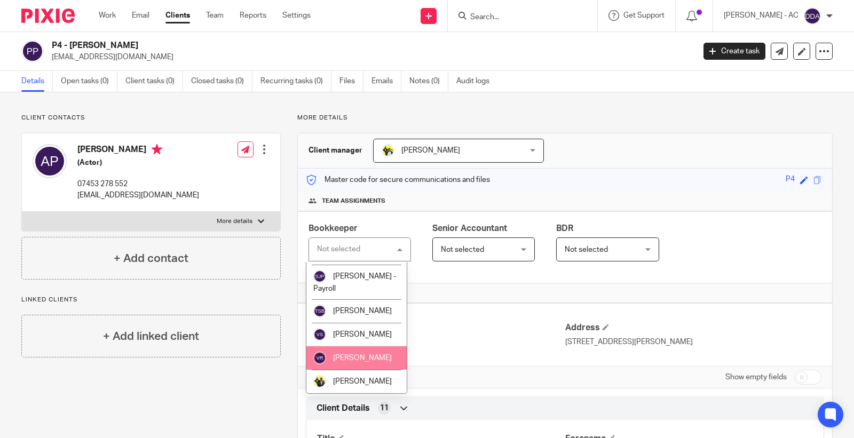
click at [353, 356] on span "[PERSON_NAME]" at bounding box center [362, 357] width 59 height 7
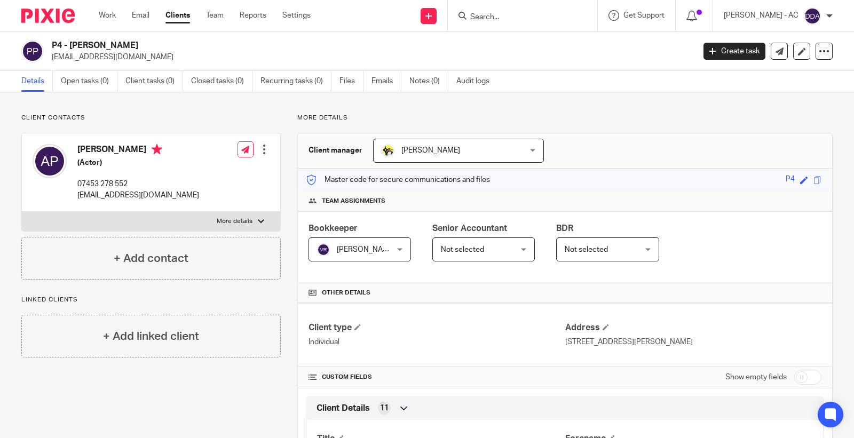
click at [565, 251] on span "Not selected" at bounding box center [586, 249] width 43 height 7
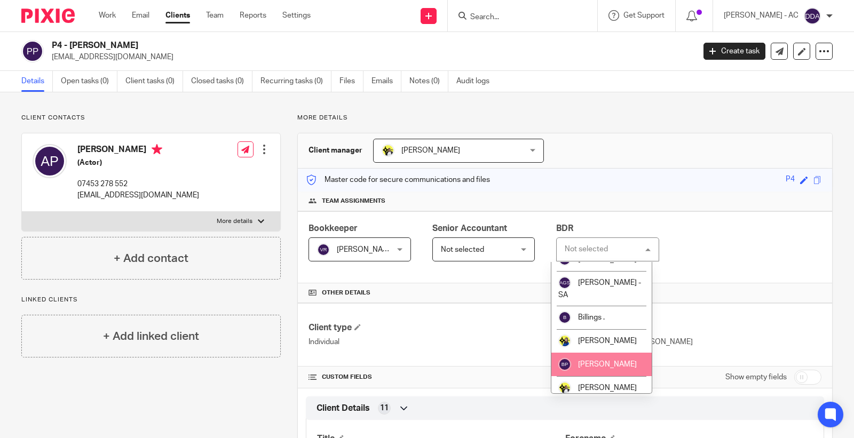
scroll to position [93, 0]
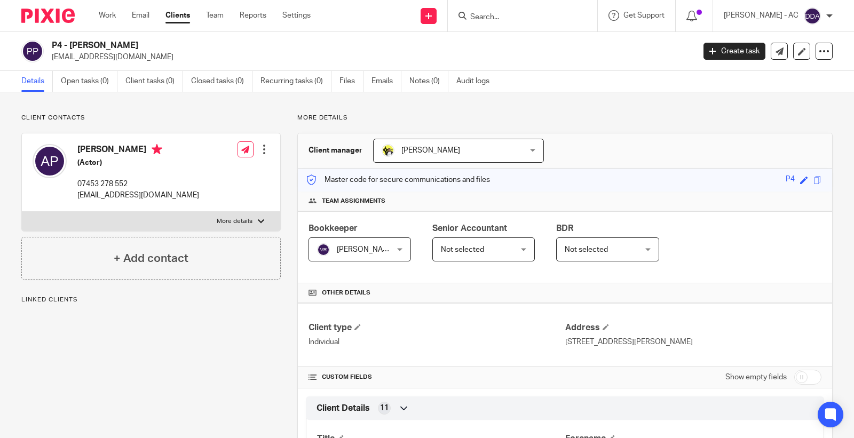
click at [591, 249] on span "Not selected" at bounding box center [586, 249] width 43 height 7
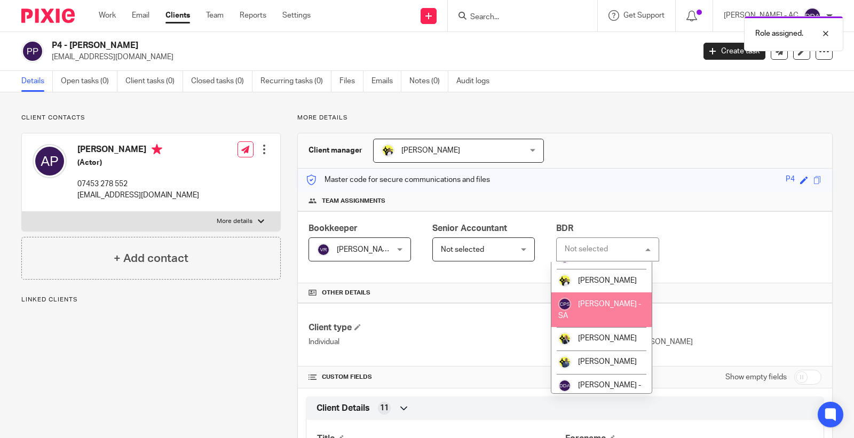
scroll to position [178, 0]
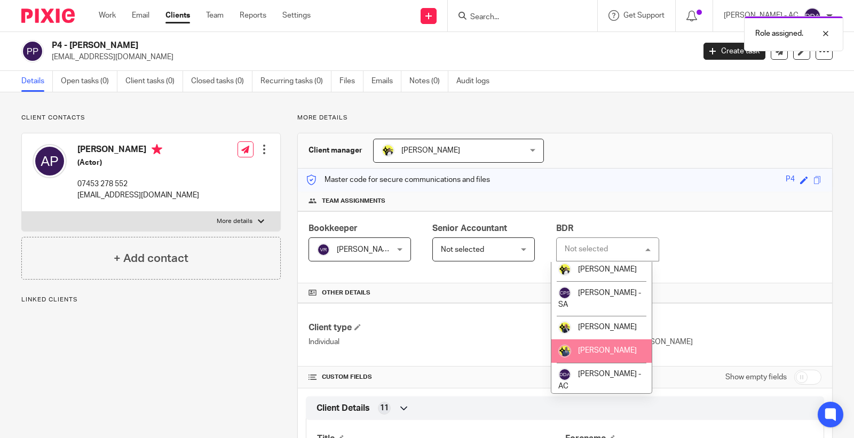
click at [596, 354] on span "[PERSON_NAME]" at bounding box center [607, 350] width 59 height 7
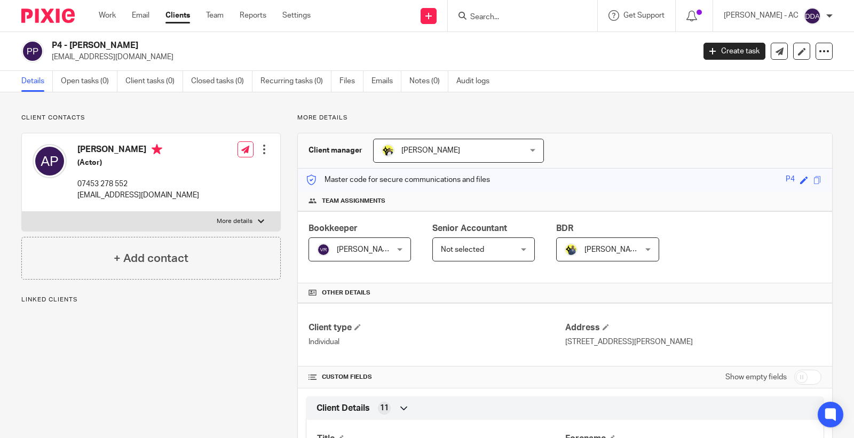
click at [264, 153] on div at bounding box center [264, 149] width 11 height 11
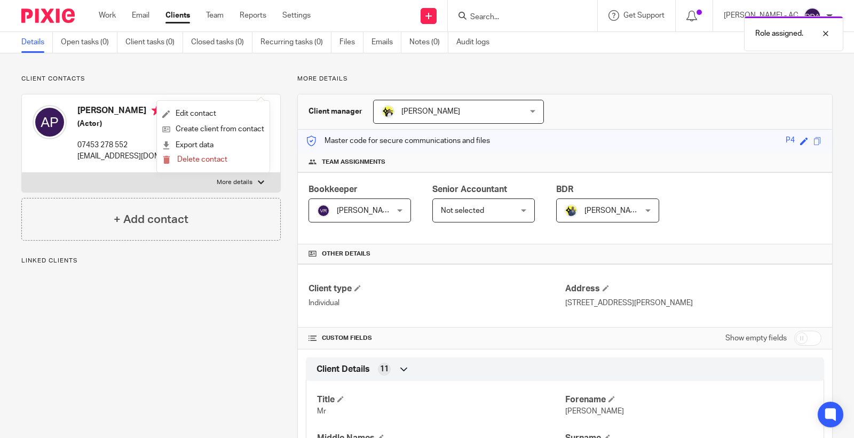
scroll to position [59, 0]
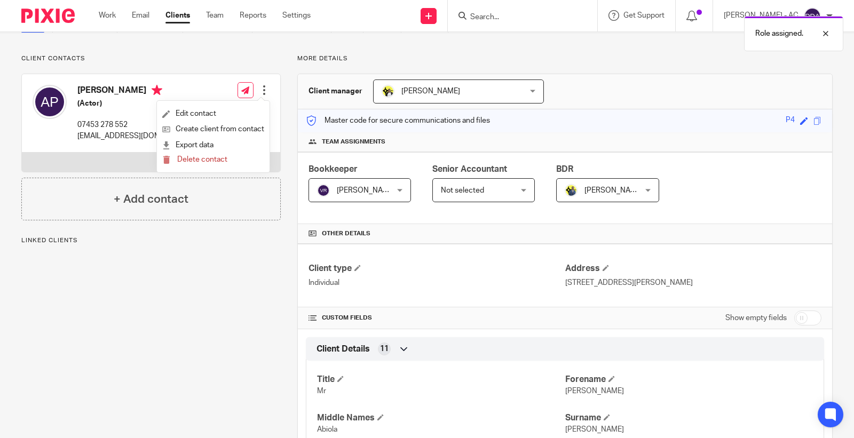
drag, startPoint x: 682, startPoint y: 290, endPoint x: 561, endPoint y: 297, distance: 121.4
click at [561, 297] on div "Client type Individual Address [STREET_ADDRESS][PERSON_NAME]" at bounding box center [565, 276] width 534 height 64
copy p "[STREET_ADDRESS][PERSON_NAME]"
click at [259, 90] on div at bounding box center [264, 90] width 11 height 11
click at [196, 113] on link "Edit contact" at bounding box center [213, 113] width 102 height 15
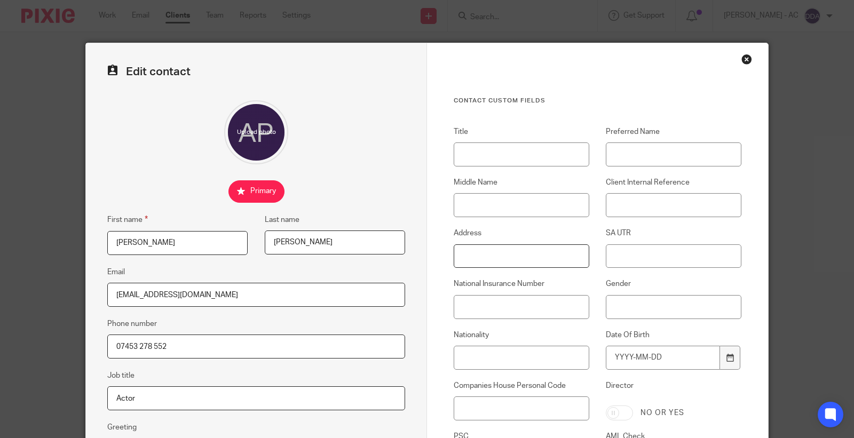
click at [527, 262] on input "Address" at bounding box center [522, 257] width 136 height 24
paste input "[STREET_ADDRESS][PERSON_NAME]"
type input "[STREET_ADDRESS][PERSON_NAME]"
click at [529, 151] on input "Title" at bounding box center [522, 155] width 136 height 24
paste input "Mr"
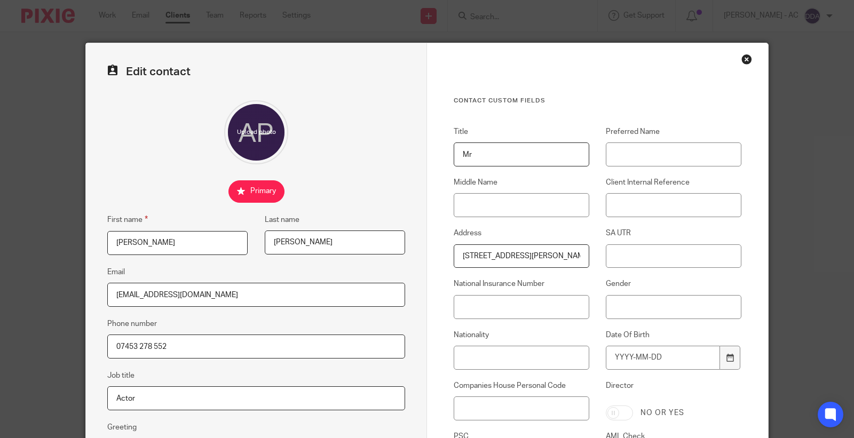
type input "Mr"
click at [632, 204] on input "Client Internal Reference" at bounding box center [674, 205] width 136 height 24
paste input "P4"
type input "P4"
click at [505, 195] on input "Middle Name" at bounding box center [522, 205] width 136 height 24
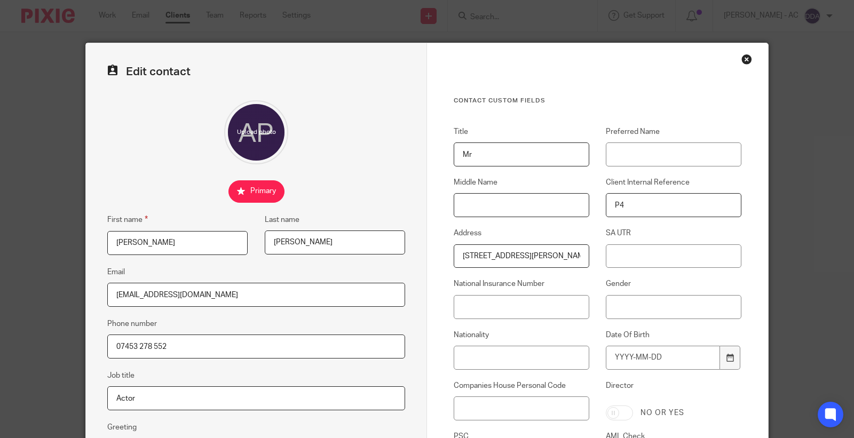
paste input "Abiola"
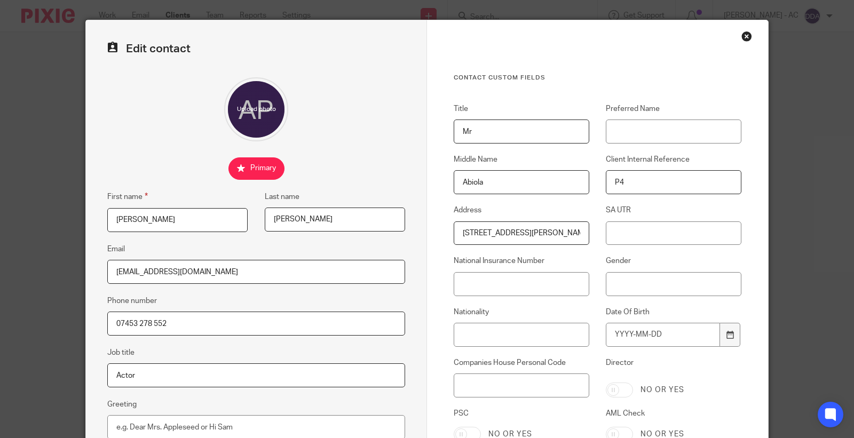
scroll to position [59, 0]
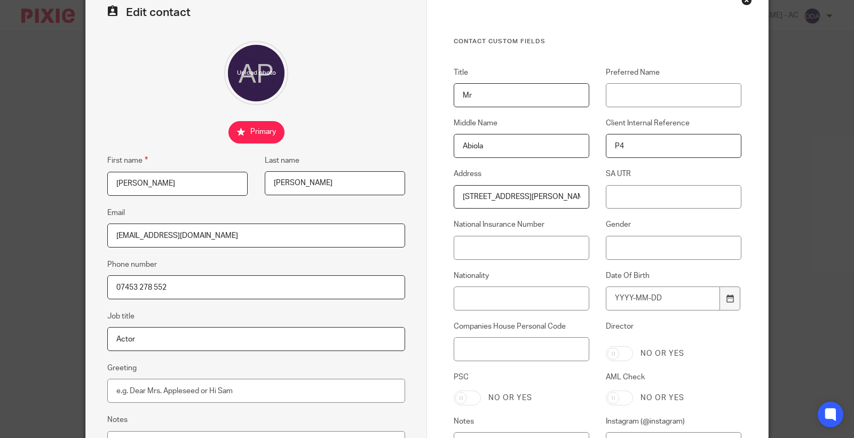
type input "Abiola"
click at [698, 253] on input "Gender" at bounding box center [674, 248] width 136 height 24
type input "[DEMOGRAPHIC_DATA]"
click at [482, 262] on div "Title Mr Preferred Name Middle Name [GEOGRAPHIC_DATA] Client Internal Reference…" at bounding box center [589, 267] width 304 height 400
click at [492, 251] on input "National Insurance Number" at bounding box center [522, 248] width 136 height 24
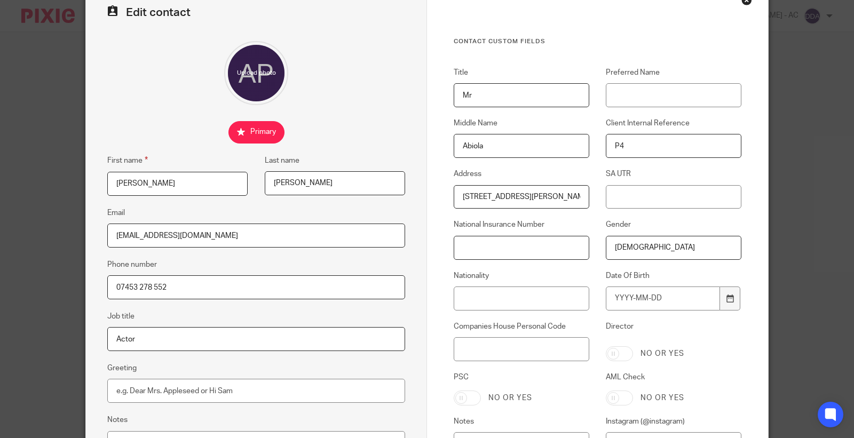
paste input "JR109405B"
type input "JR109405B"
click at [497, 286] on div "Nationality" at bounding box center [513, 291] width 152 height 40
click at [505, 294] on input "Nationality" at bounding box center [522, 299] width 136 height 24
paste input "British"
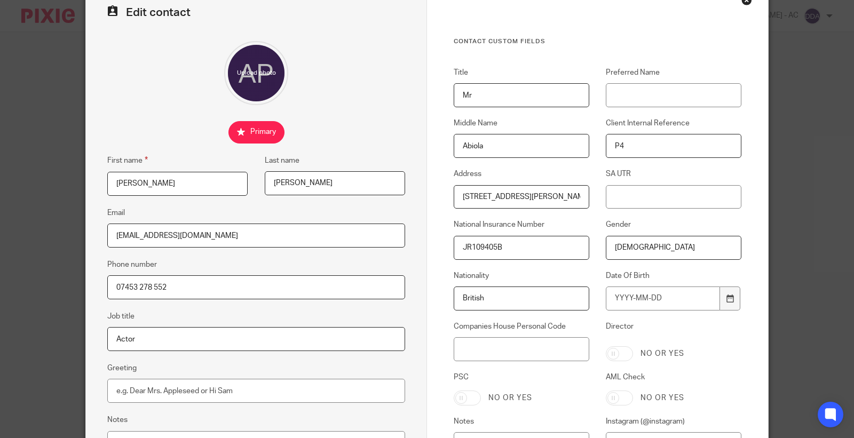
type input "British"
click at [672, 294] on input "Date Of Birth" at bounding box center [663, 299] width 114 height 24
type input "[DATE]"
click at [685, 323] on label "Director" at bounding box center [674, 329] width 136 height 17
click at [633, 346] on input "Director" at bounding box center [619, 353] width 27 height 15
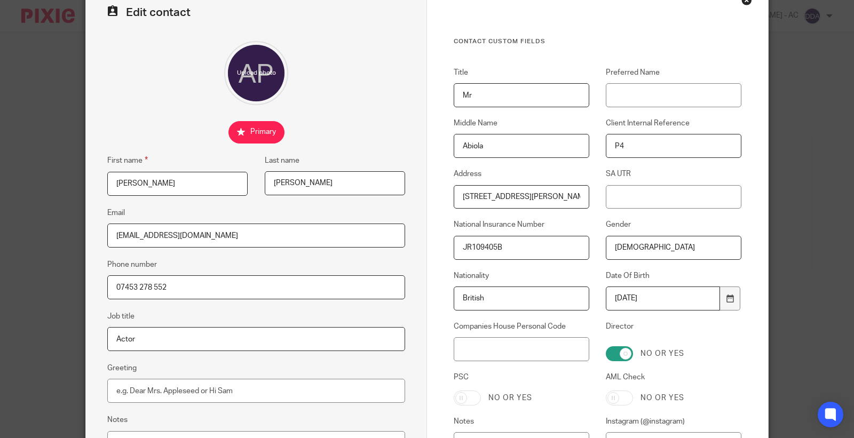
click at [617, 360] on input "Director" at bounding box center [619, 353] width 27 height 15
checkbox input "false"
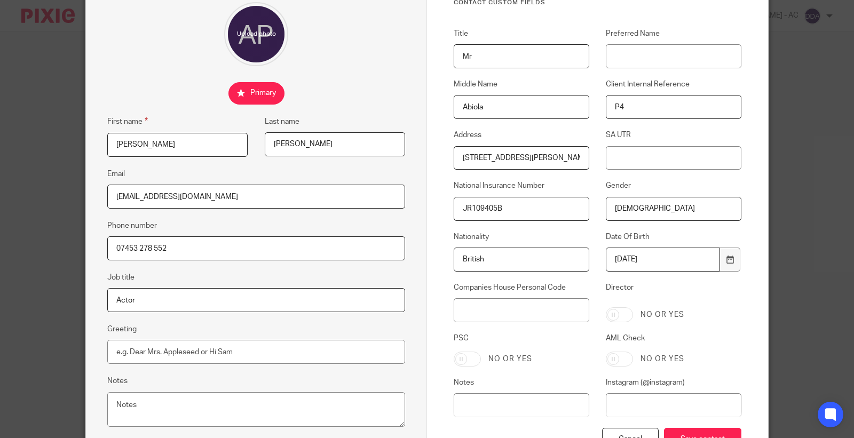
scroll to position [119, 0]
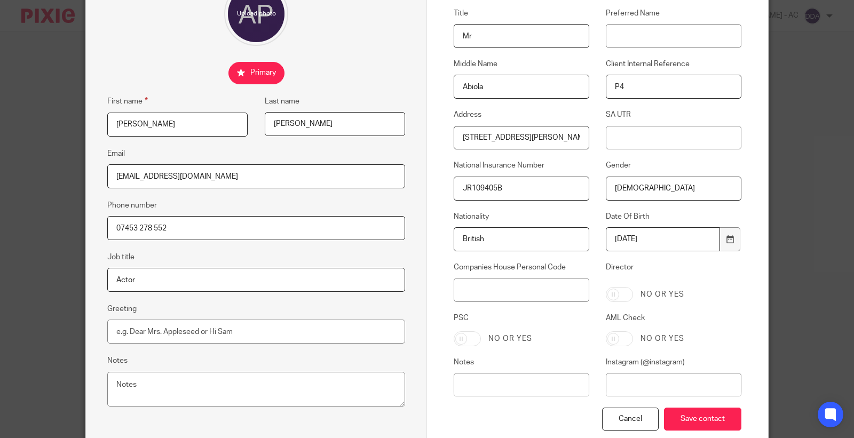
click at [617, 333] on input "AML Check" at bounding box center [619, 339] width 27 height 15
checkbox input "true"
click at [716, 415] on input "Save contact" at bounding box center [702, 419] width 77 height 23
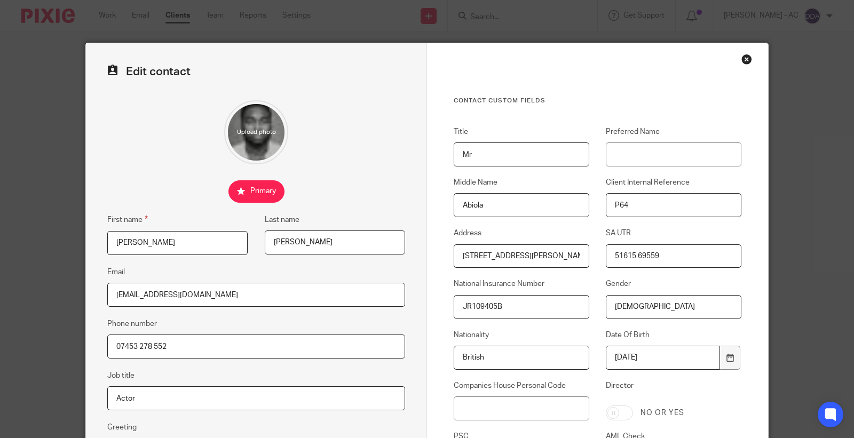
click at [742, 57] on div "Close this dialog window" at bounding box center [747, 59] width 11 height 11
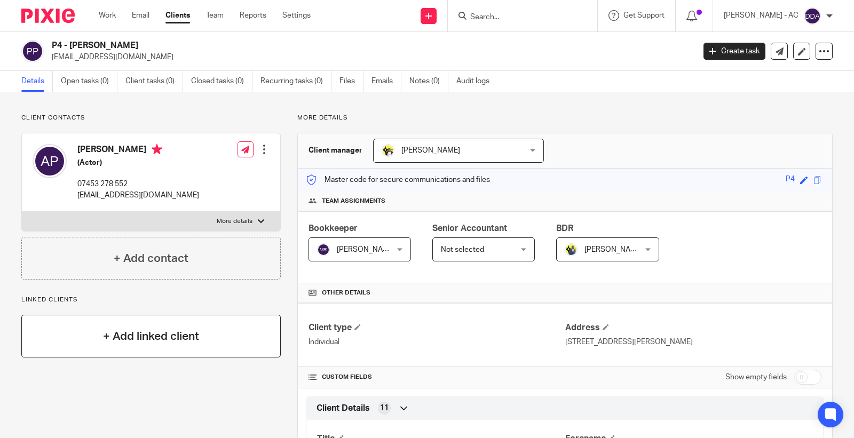
click at [173, 349] on div "+ Add linked client" at bounding box center [150, 336] width 259 height 43
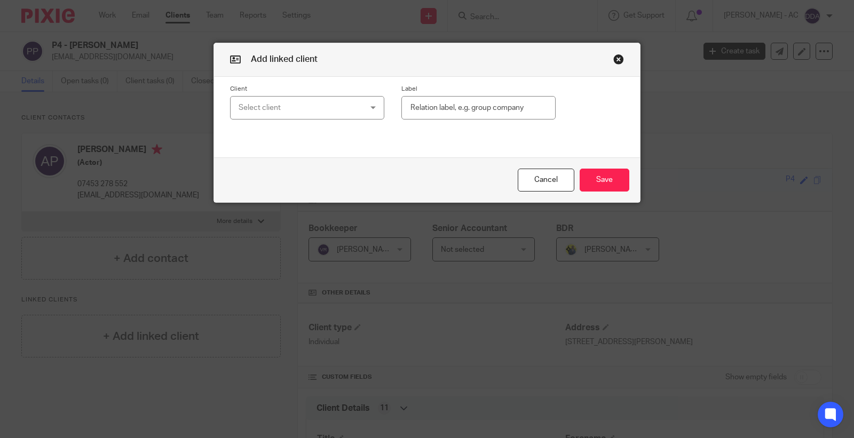
click at [277, 110] on div "Select client" at bounding box center [297, 108] width 116 height 22
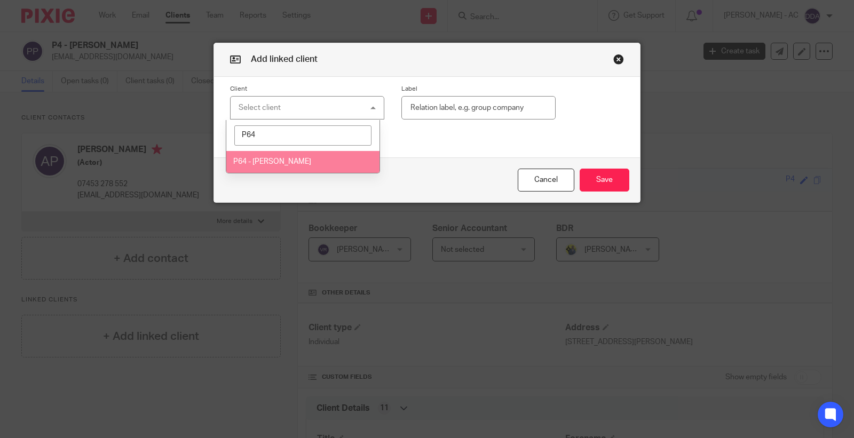
type input "P64"
click at [291, 159] on span "P64 - ABRAHAM POPOOLA" at bounding box center [272, 161] width 78 height 7
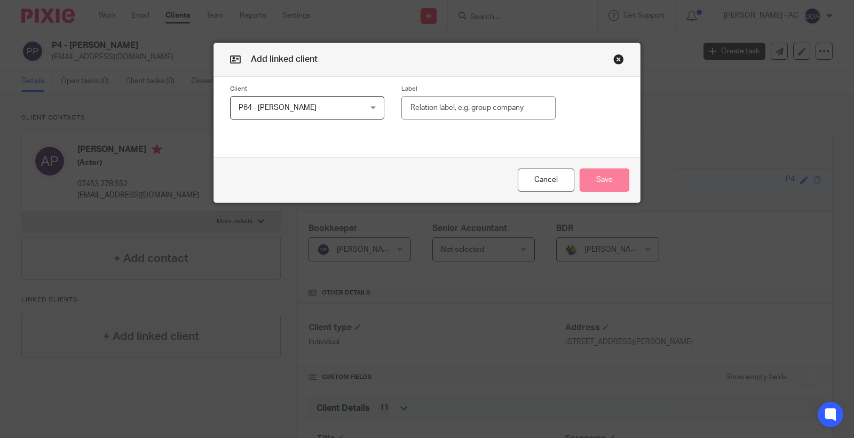
click at [589, 182] on button "Save" at bounding box center [605, 180] width 50 height 23
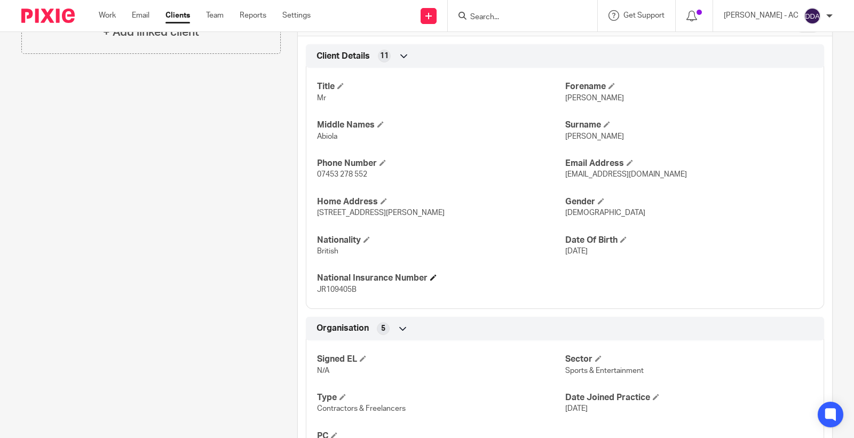
scroll to position [412, 0]
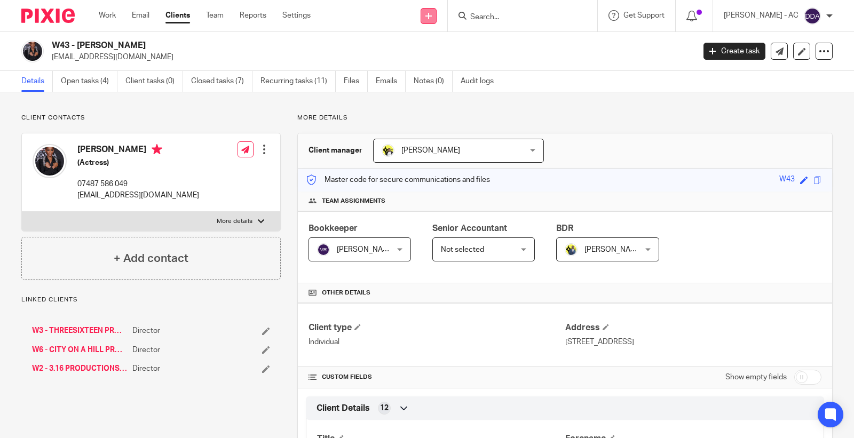
click at [432, 13] on icon at bounding box center [428, 16] width 6 height 6
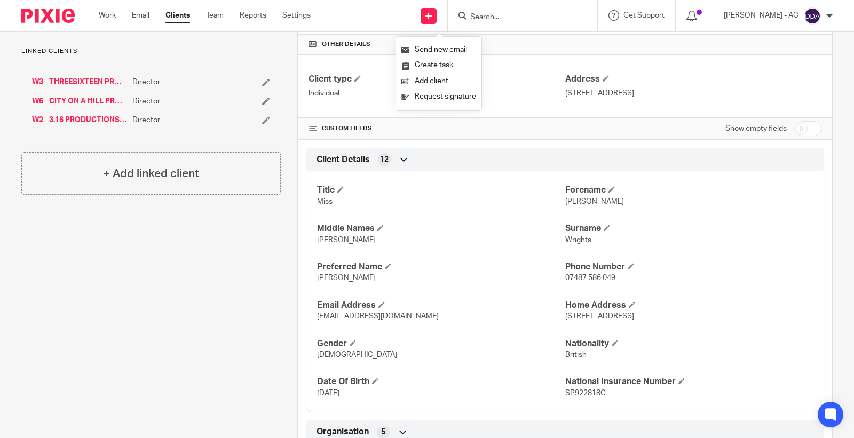
scroll to position [415, 0]
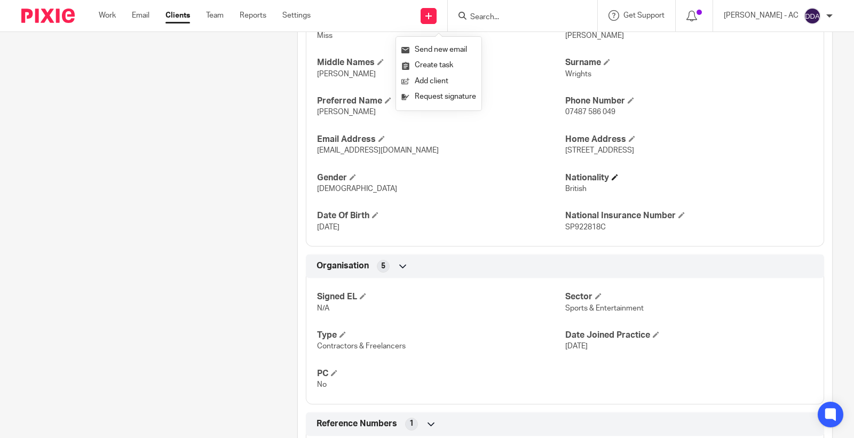
drag, startPoint x: 556, startPoint y: 156, endPoint x: 732, endPoint y: 173, distance: 176.4
click at [729, 159] on div "Title Miss [PERSON_NAME] Middle Names [PERSON_NAME] [PERSON_NAME] Preferred Nam…" at bounding box center [565, 121] width 518 height 249
click at [732, 174] on h4 "Nationality" at bounding box center [689, 177] width 248 height 11
click at [720, 120] on div "Title Miss [PERSON_NAME] Middle Names [PERSON_NAME] [PERSON_NAME] Preferred Nam…" at bounding box center [565, 121] width 518 height 249
drag, startPoint x: 724, startPoint y: 150, endPoint x: 558, endPoint y: 152, distance: 166.0
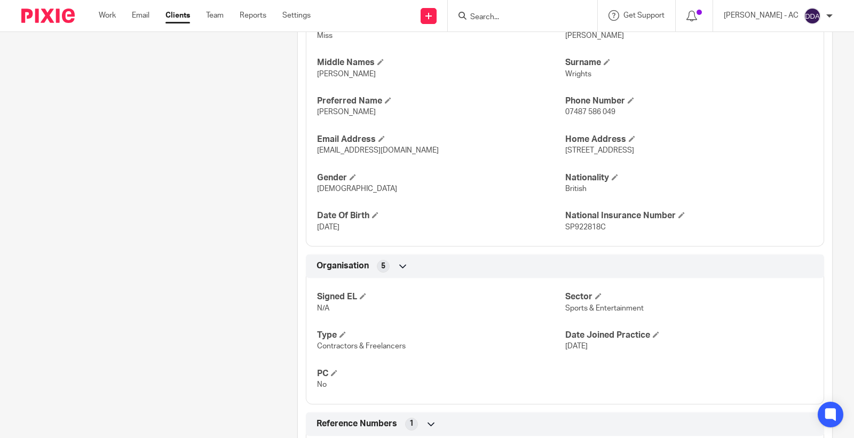
click at [565, 152] on p "[STREET_ADDRESS]" at bounding box center [689, 150] width 248 height 11
copy span "[STREET_ADDRESS]"
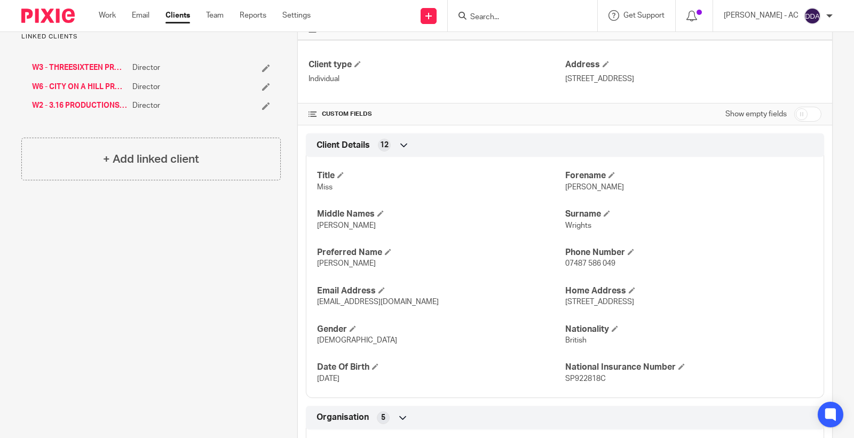
scroll to position [356, 0]
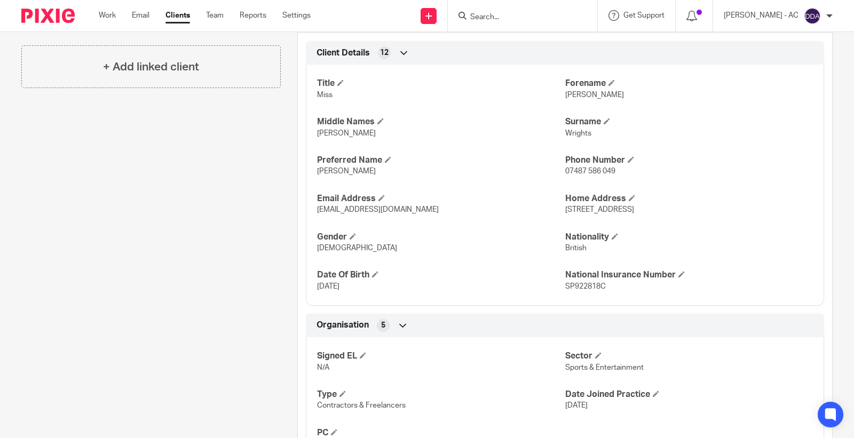
click at [583, 375] on div "Signed EL N/A Sector Sports & Entertainment Type Contractors & Freelancers Date…" at bounding box center [565, 396] width 518 height 134
copy p "Sports & Entertainment"
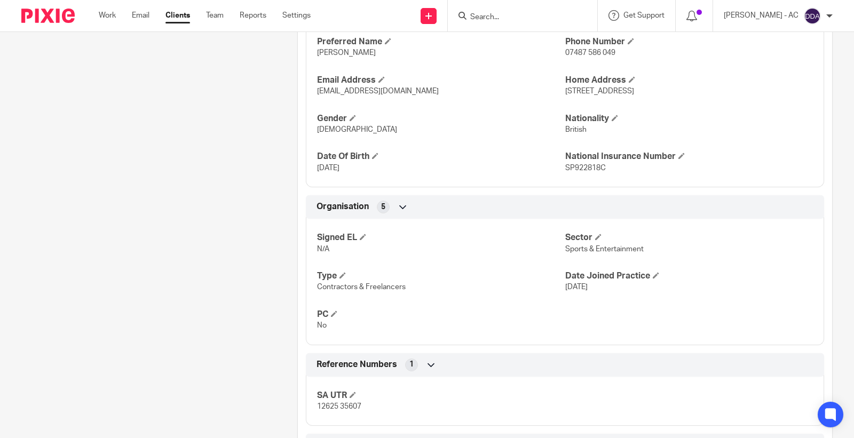
click at [330, 292] on p "Contractors & Freelancers" at bounding box center [441, 287] width 248 height 11
copy p "Contractors & Freelancers"
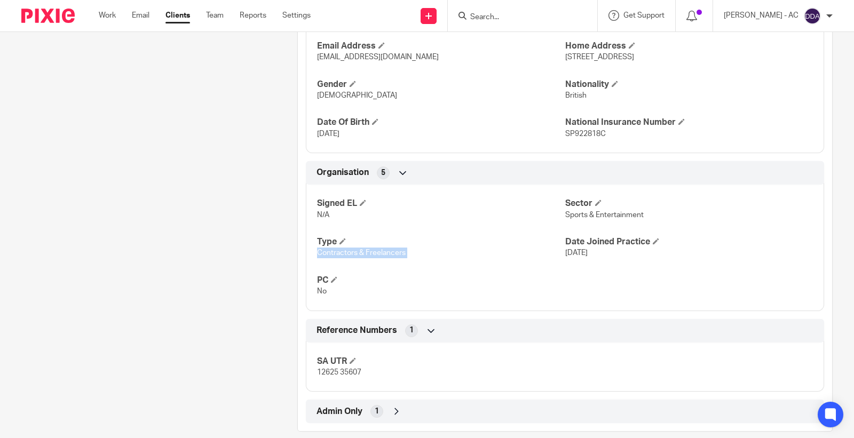
scroll to position [524, 0]
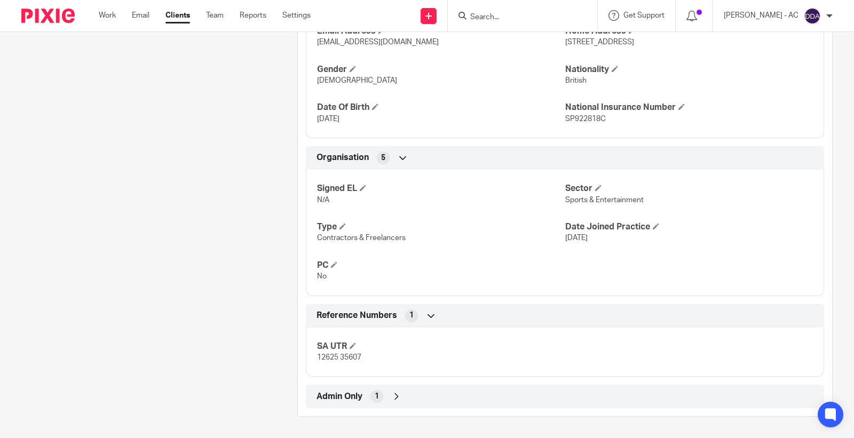
click at [376, 388] on div "Admin Only 1" at bounding box center [565, 397] width 502 height 18
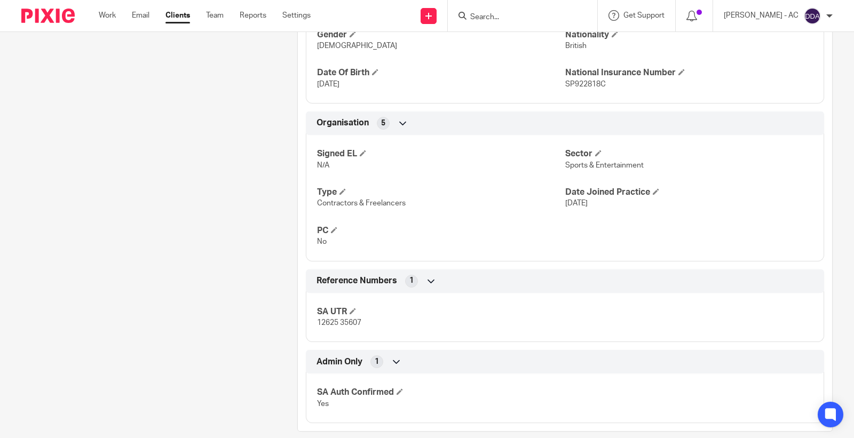
scroll to position [574, 0]
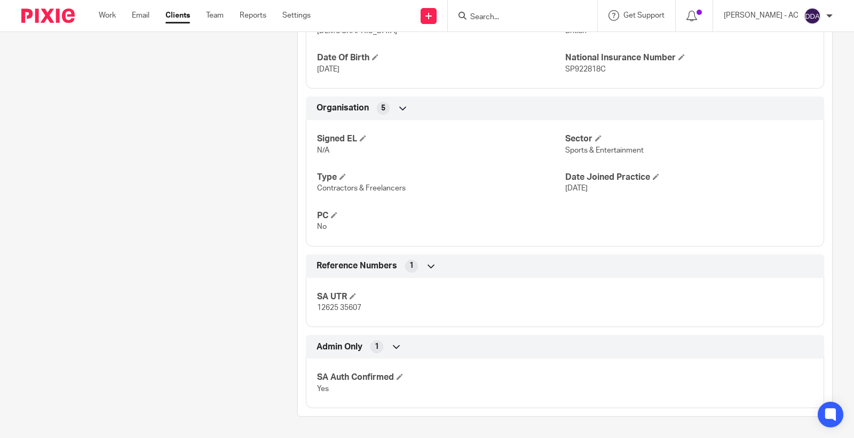
click at [322, 309] on span "12625 35607" at bounding box center [339, 307] width 44 height 7
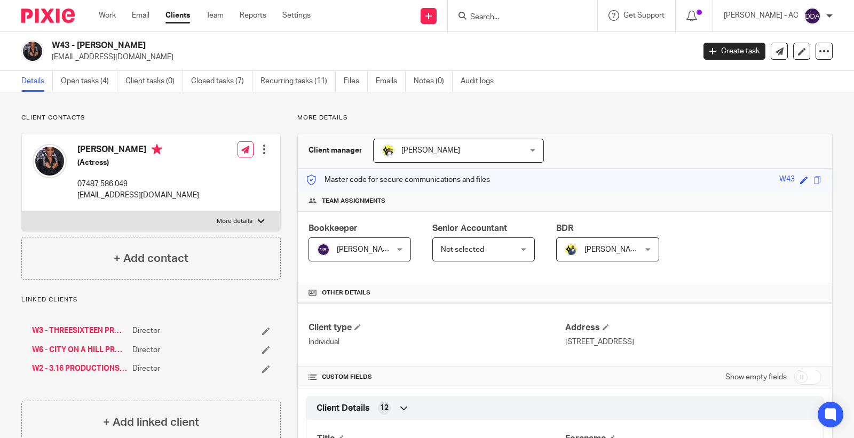
scroll to position [119, 0]
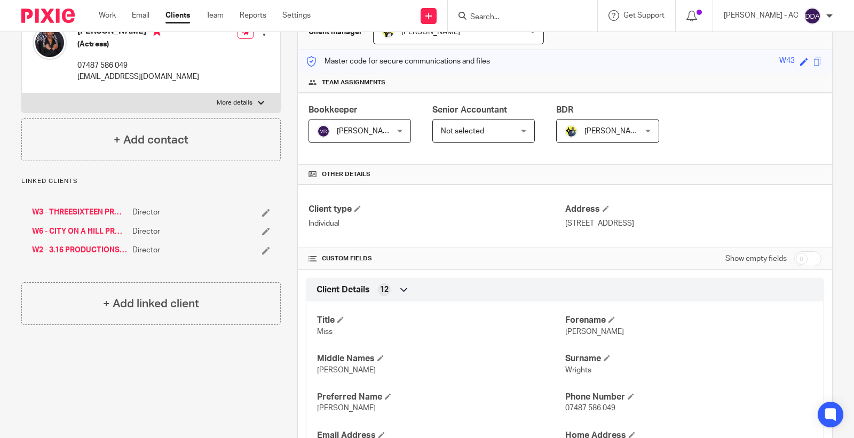
click at [570, 231] on div "Client type Individual Address 7 Green Man Close, Ickleford, Hitchin, SG5 3DW" at bounding box center [565, 217] width 534 height 64
copy div "[STREET_ADDRESS]"
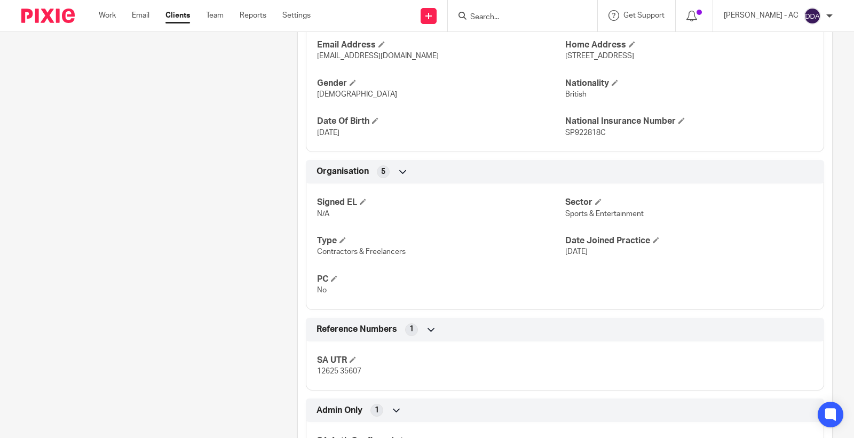
scroll to position [574, 0]
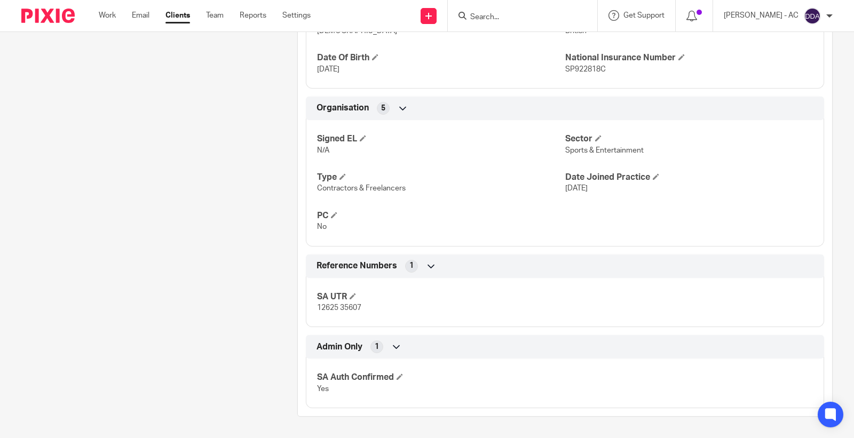
click at [337, 309] on span "12625 35607" at bounding box center [339, 307] width 44 height 7
click at [338, 305] on span "12625 35607" at bounding box center [339, 307] width 44 height 7
click at [330, 306] on span "12625 35607" at bounding box center [339, 307] width 44 height 7
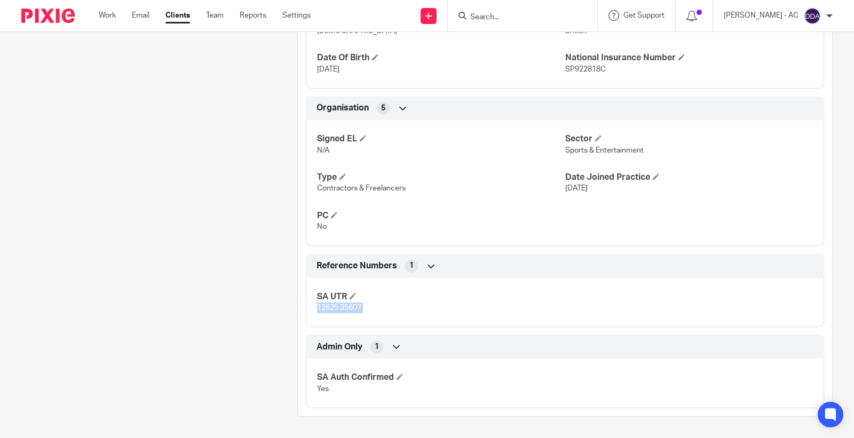
click at [330, 306] on span "12625 35607" at bounding box center [339, 307] width 44 height 7
copy div "12625 35607 Companies House 11 Joined PROOF No Financial M.O.T 7 AML Risk Asses…"
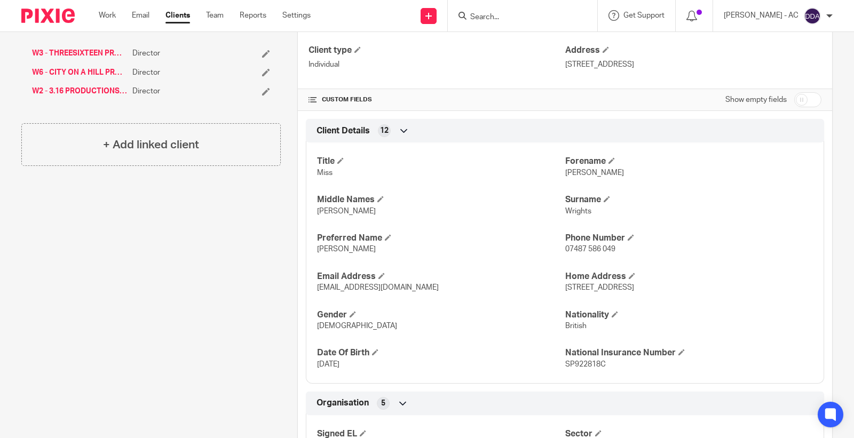
scroll to position [0, 0]
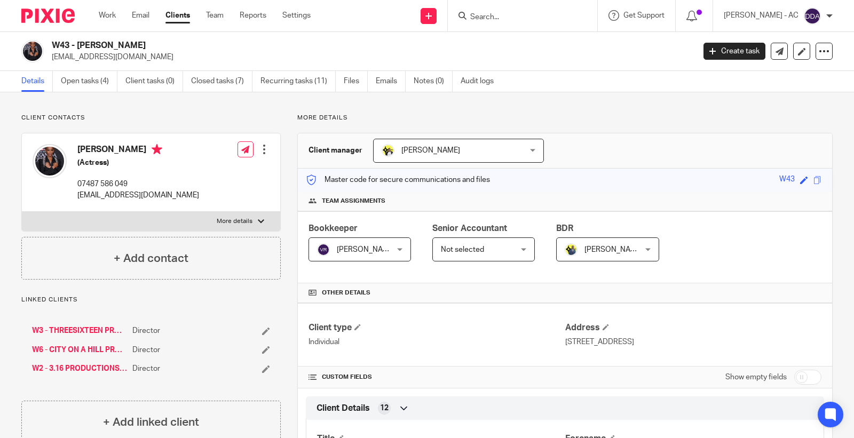
click at [260, 141] on div "Edit contact Create client from contact Export data Delete contact" at bounding box center [264, 149] width 11 height 21
click at [262, 147] on div at bounding box center [264, 149] width 11 height 11
click at [193, 173] on link "Edit contact" at bounding box center [213, 172] width 102 height 15
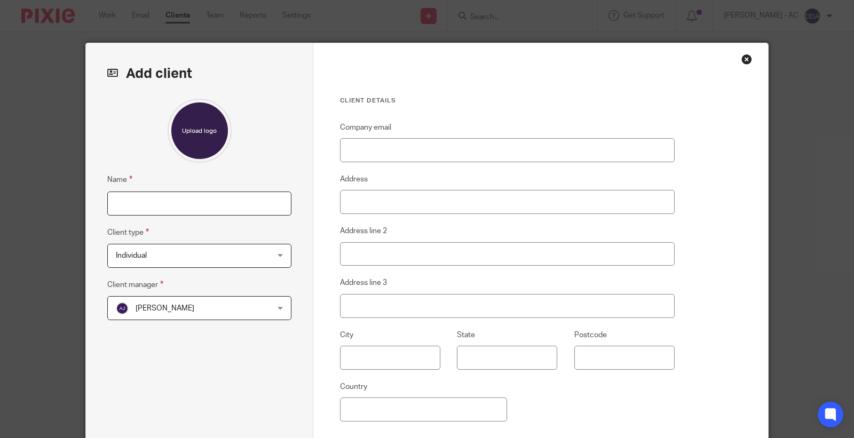
click at [134, 210] on input "Name" at bounding box center [199, 204] width 184 height 24
paste input "W7 - [PERSON_NAME] - US TAXES"
type input "W7 - [PERSON_NAME] - US TAXES"
click at [209, 247] on span "Individual" at bounding box center [186, 256] width 140 height 22
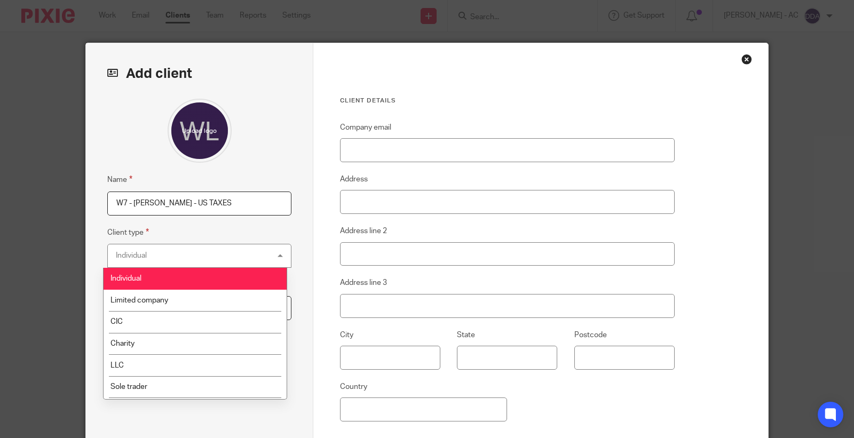
click at [210, 214] on input "W7 - [PERSON_NAME] - US TAXES" at bounding box center [199, 204] width 184 height 24
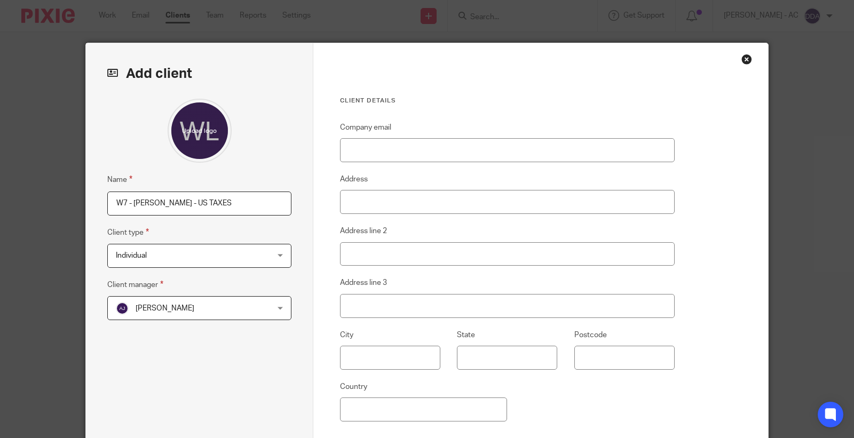
click at [173, 306] on span "[PERSON_NAME]" at bounding box center [165, 308] width 59 height 7
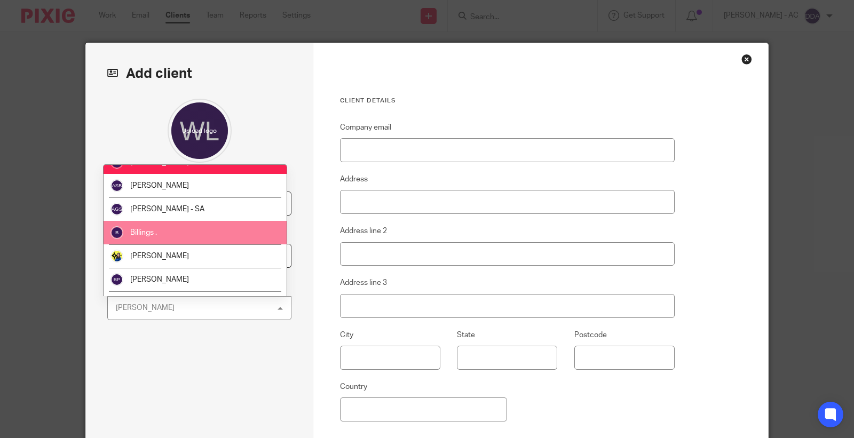
scroll to position [59, 0]
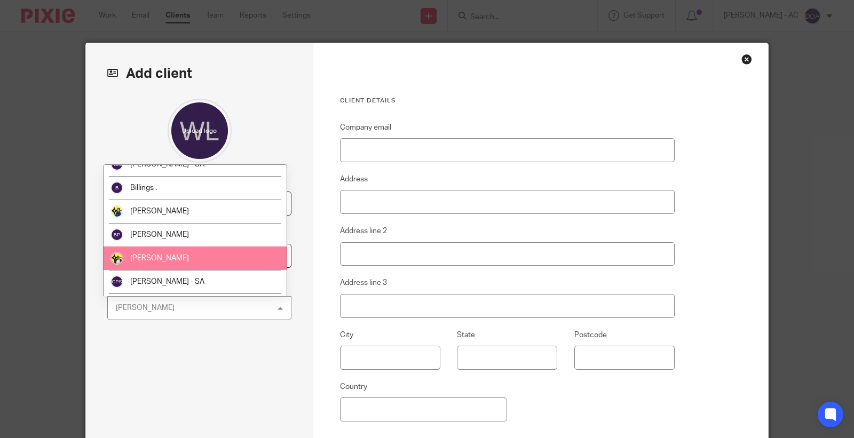
click at [183, 256] on span "[PERSON_NAME]" at bounding box center [159, 258] width 59 height 7
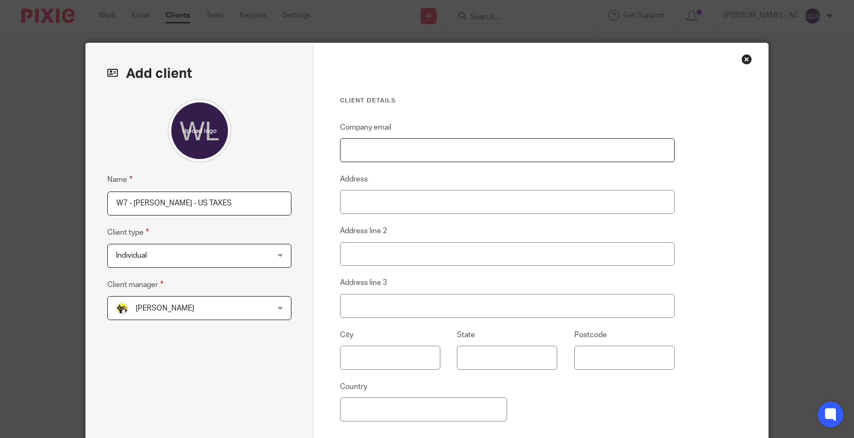
click at [439, 155] on input "Company email" at bounding box center [507, 150] width 335 height 24
paste input "[EMAIL_ADDRESS][DOMAIN_NAME]"
type input "[EMAIL_ADDRESS][DOMAIN_NAME]"
click at [442, 201] on input "Address" at bounding box center [507, 202] width 335 height 24
paste input "[STREET_ADDRESS]"
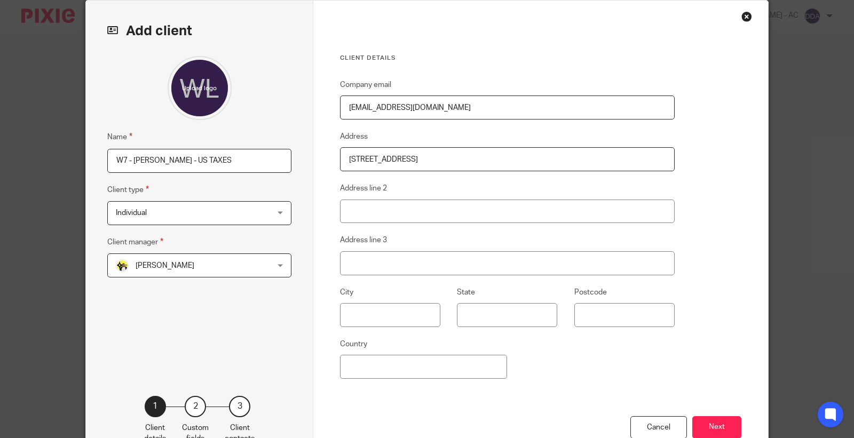
scroll to position [114, 0]
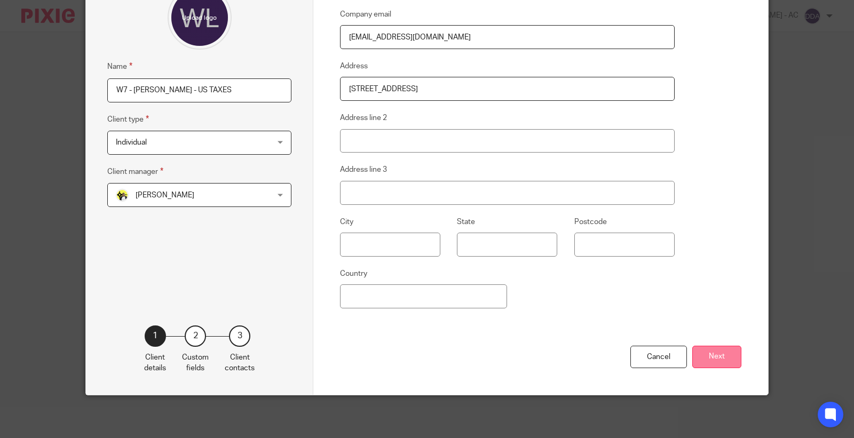
type input "[STREET_ADDRESS]"
click at [728, 364] on button "Next" at bounding box center [716, 357] width 49 height 23
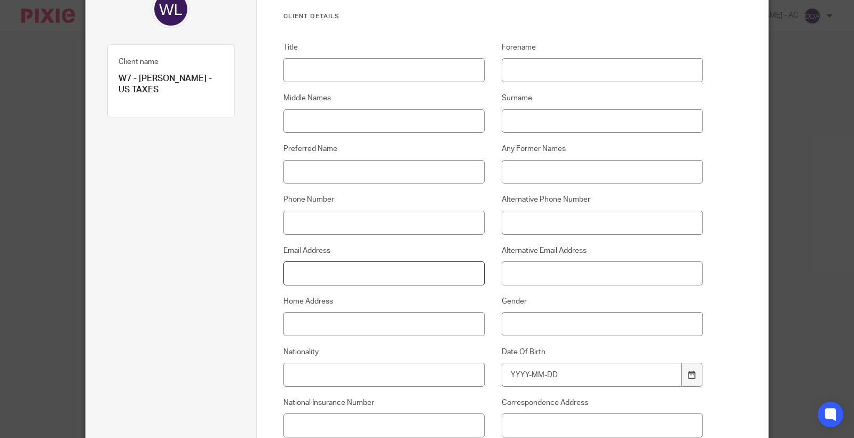
click at [346, 271] on input "Email Address" at bounding box center [384, 274] width 202 height 24
paste input "[STREET_ADDRESS]"
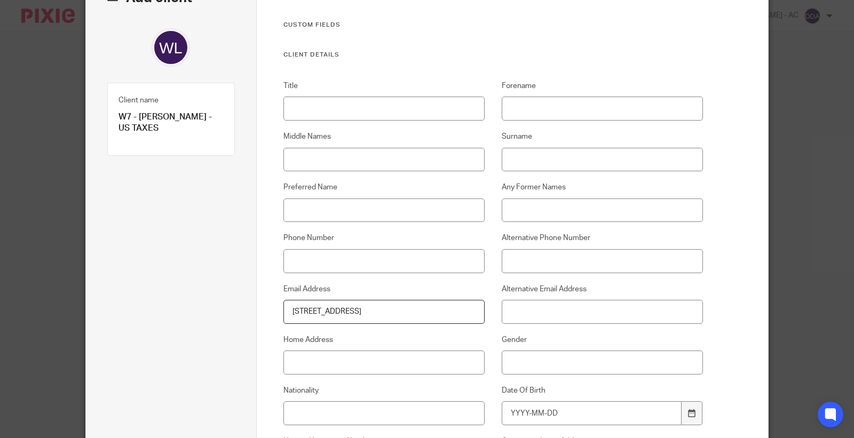
scroll to position [55, 0]
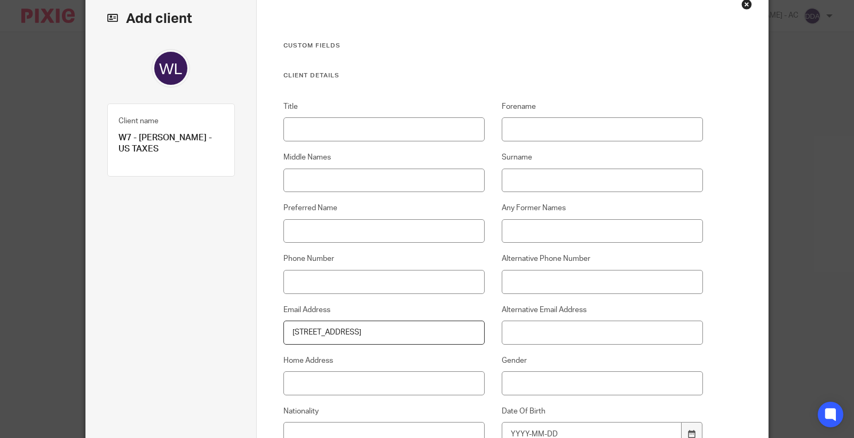
type input "[STREET_ADDRESS]"
click at [344, 127] on input "Title" at bounding box center [384, 129] width 202 height 24
paste input "Miss"
type input "Miss"
click at [516, 131] on input "Forename" at bounding box center [603, 129] width 202 height 24
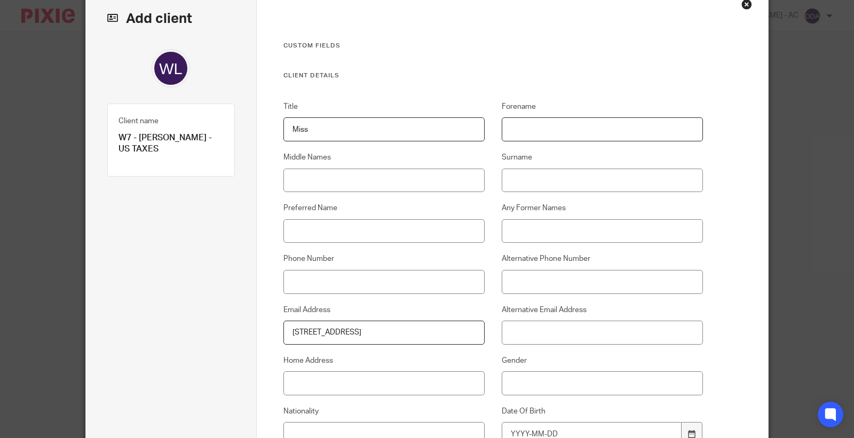
paste input "[PERSON_NAME]"
type input "[PERSON_NAME]"
click at [326, 178] on input "Middle Names" at bounding box center [384, 181] width 202 height 24
paste input "[PERSON_NAME]"
type input "[PERSON_NAME]"
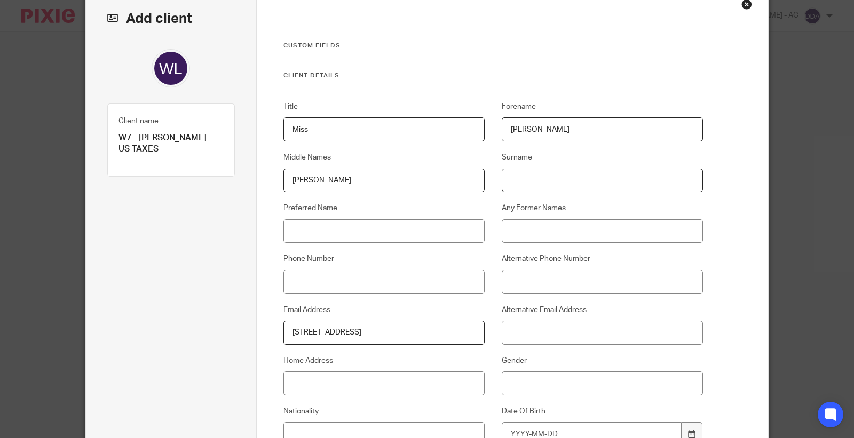
drag, startPoint x: 498, startPoint y: 179, endPoint x: 506, endPoint y: 180, distance: 7.6
click at [502, 179] on input "Surname" at bounding box center [603, 181] width 202 height 24
paste input "Wrights"
type input "Wrights"
click at [422, 231] on input "Preferred Name" at bounding box center [384, 231] width 202 height 24
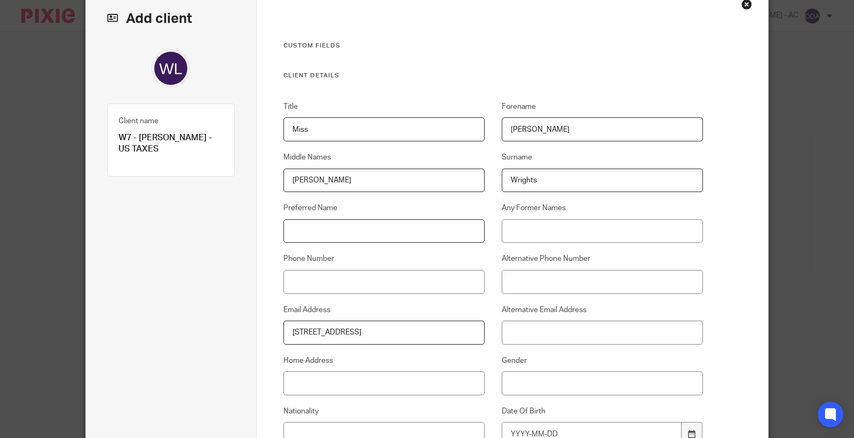
paste input "[PERSON_NAME]"
type input "[PERSON_NAME]"
click at [380, 286] on input "Phone Number" at bounding box center [384, 282] width 202 height 24
paste input "07487 586 049"
type input "07487 586 049"
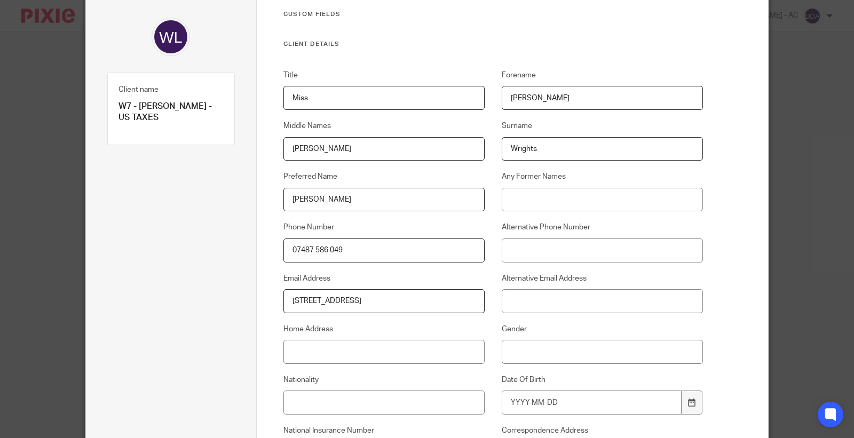
scroll to position [114, 0]
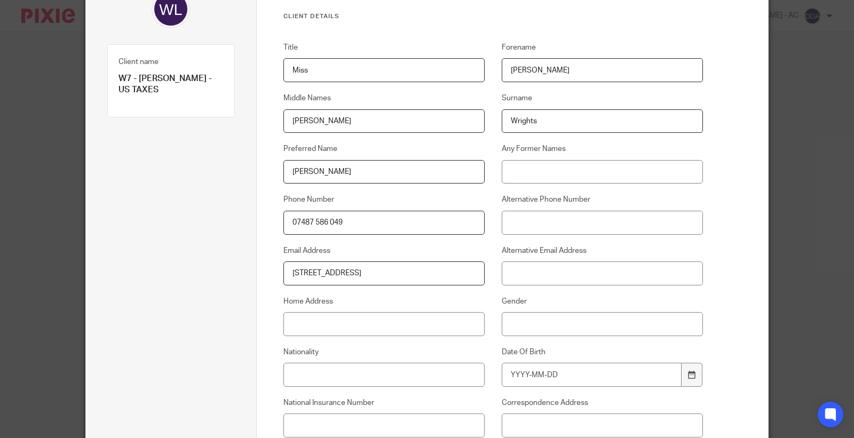
drag, startPoint x: 455, startPoint y: 274, endPoint x: 161, endPoint y: 278, distance: 294.7
click at [302, 323] on input "Home Address" at bounding box center [384, 324] width 202 height 24
paste input "[STREET_ADDRESS]"
type input "[STREET_ADDRESS]"
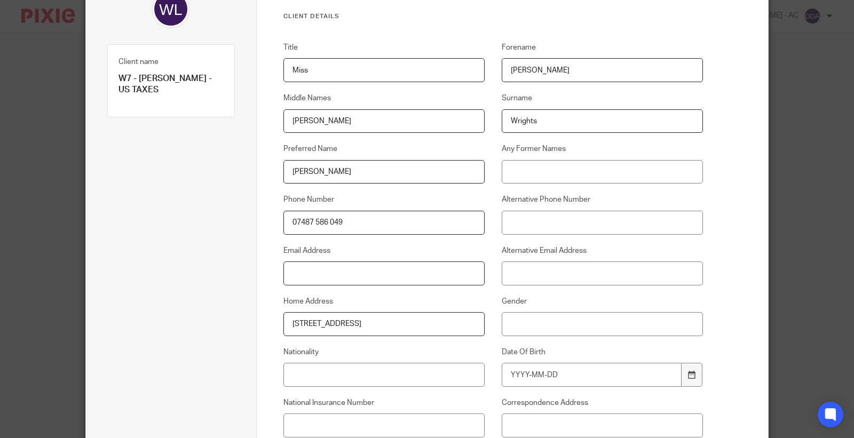
click at [340, 275] on input "Email Address" at bounding box center [384, 274] width 202 height 24
paste input "w3@threesixteenproduction.com"
type input "w3@threesixteenproduction.com"
click at [577, 327] on input "Gender" at bounding box center [603, 324] width 202 height 24
type input "Female"
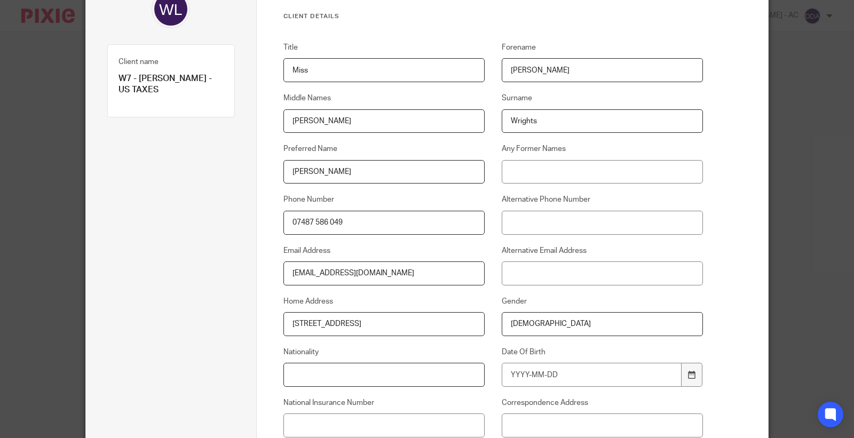
click at [389, 371] on input "Nationality" at bounding box center [384, 375] width 202 height 24
paste input "British"
type input "British"
click at [529, 372] on input "Date Of Birth" at bounding box center [592, 375] width 180 height 24
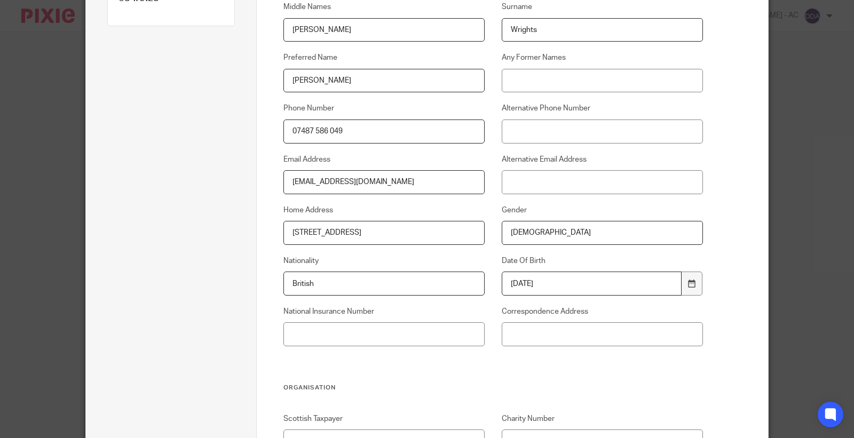
scroll to position [233, 0]
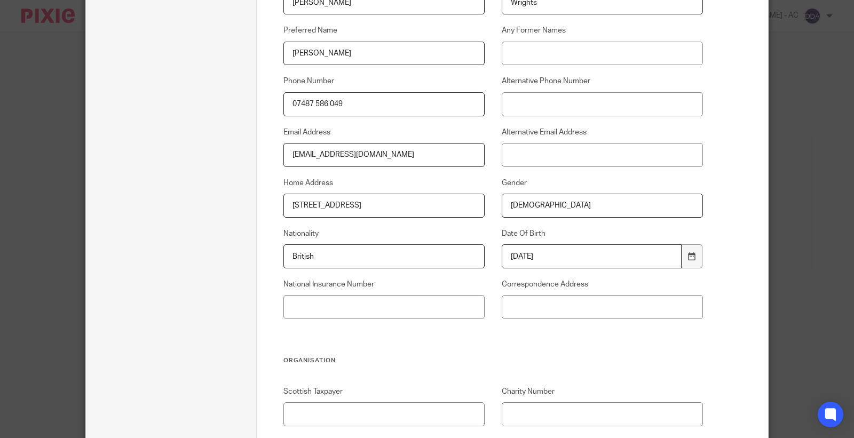
type input "1993-10-19"
click at [370, 303] on input "National Insurance Number" at bounding box center [384, 307] width 202 height 24
paste input "SP922818C"
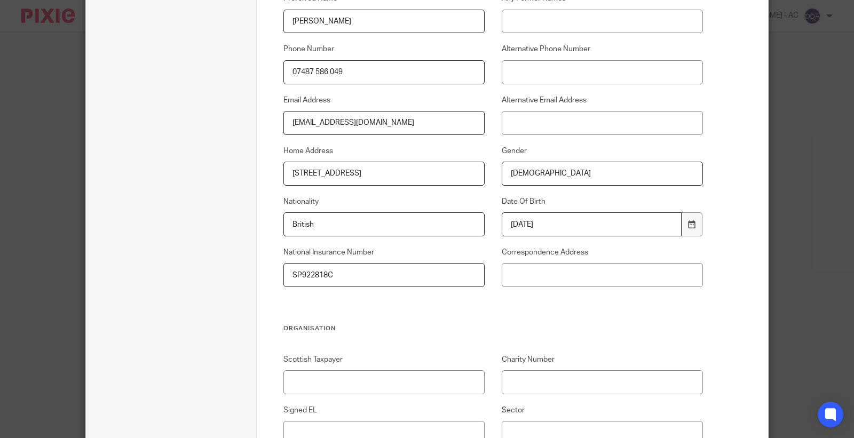
scroll to position [351, 0]
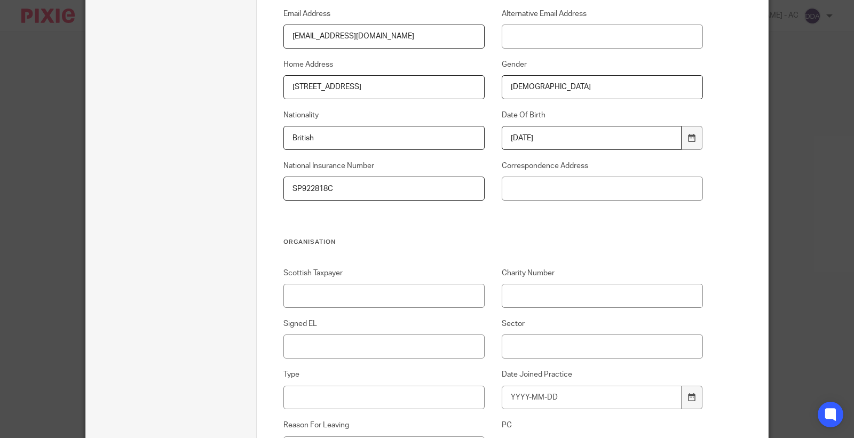
type input "SP922818C"
click at [332, 335] on input "Signed EL" at bounding box center [384, 347] width 202 height 24
type input "N/A"
click at [537, 344] on input "Sector" at bounding box center [603, 347] width 202 height 24
paste input "Sports & Entertainment"
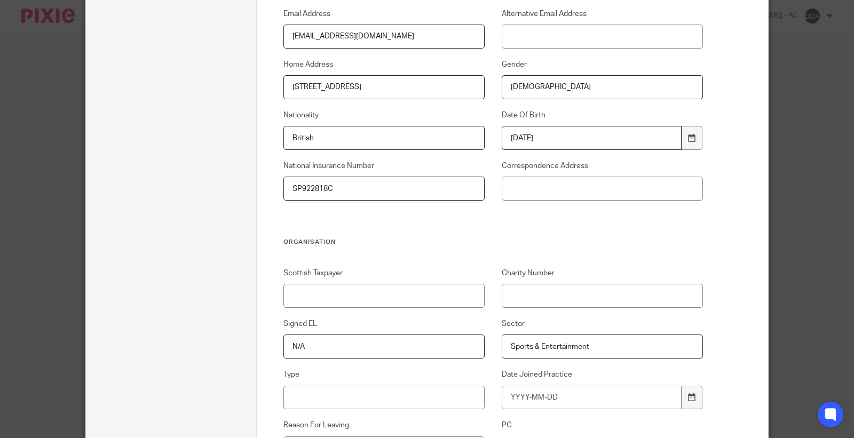
type input "Sports & Entertainment"
click at [382, 406] on input "Type" at bounding box center [384, 398] width 202 height 24
paste input "Contractors & Freelancers"
type input "Contractors & Freelancers"
click at [516, 390] on input "Date Joined Practice" at bounding box center [592, 398] width 180 height 24
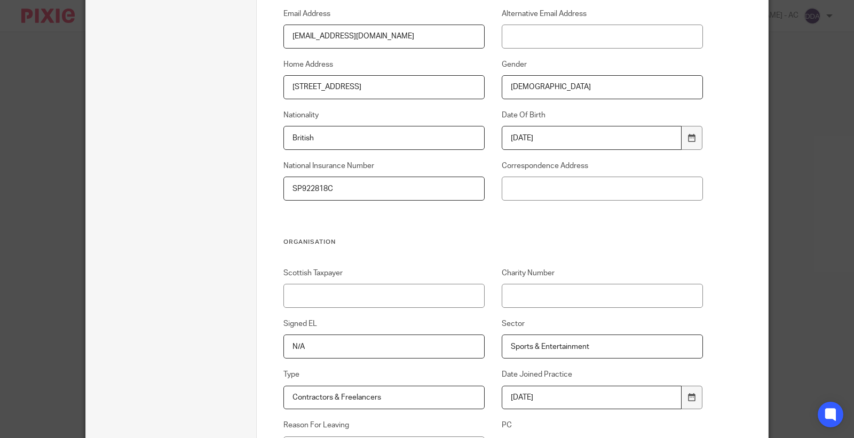
type input "[DATE]"
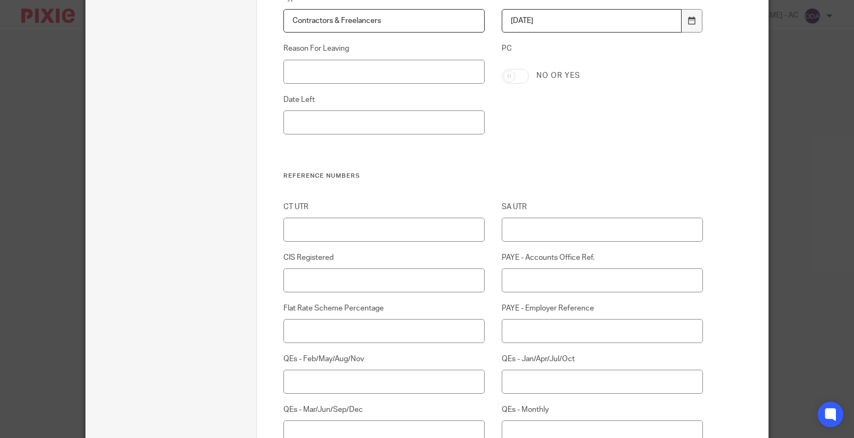
scroll to position [707, 0]
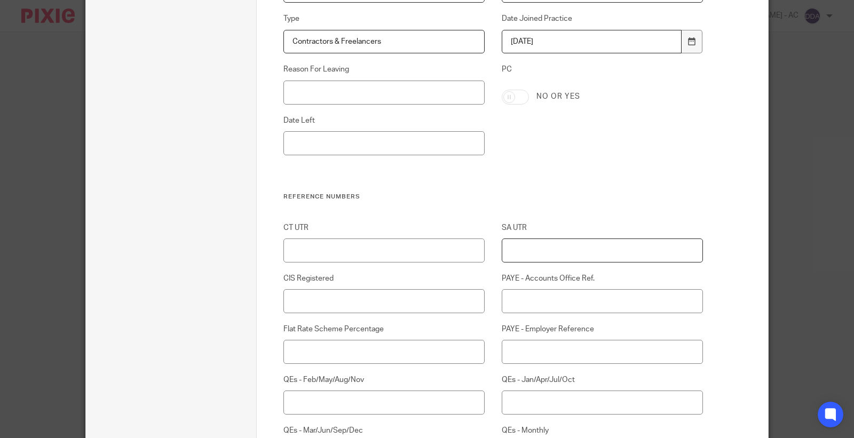
click at [595, 250] on input "SA UTR" at bounding box center [603, 251] width 202 height 24
paste input "12625 35607"
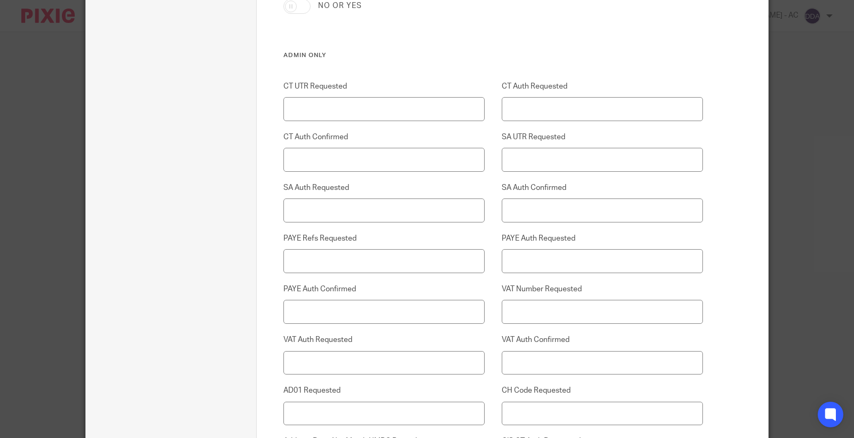
scroll to position [2427, 0]
type input "12625 35607"
click at [538, 158] on input "SA UTR Requested" at bounding box center [603, 159] width 202 height 24
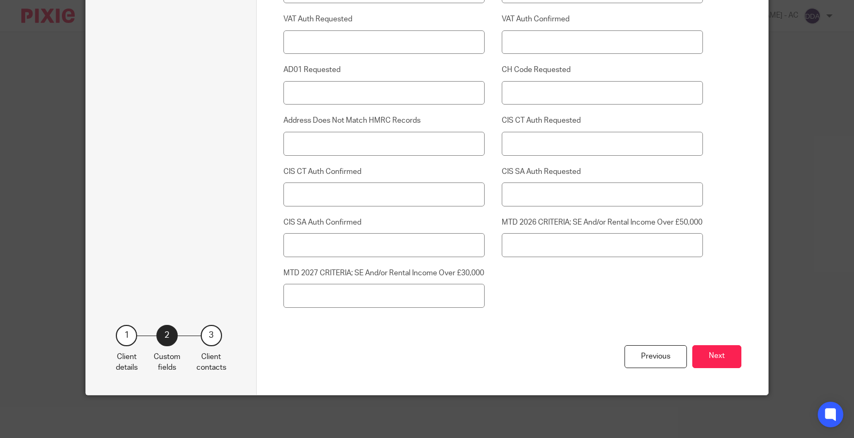
scroll to position [2769, 0]
type input "Yes"
click at [707, 356] on button "Next" at bounding box center [716, 356] width 49 height 23
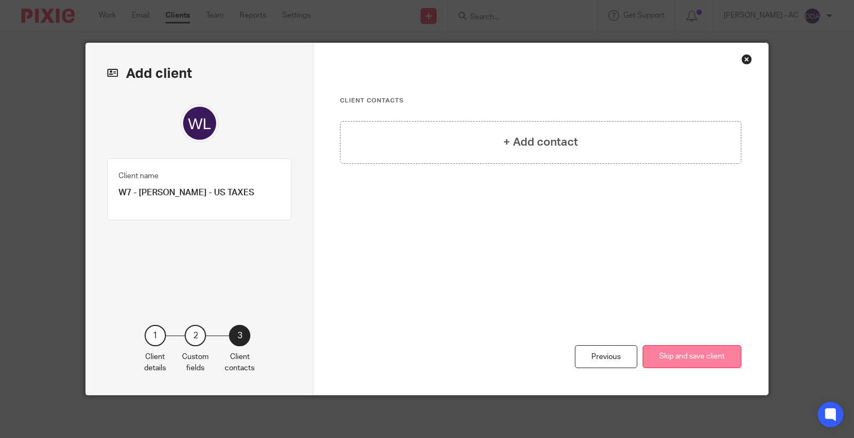
scroll to position [0, 0]
click at [609, 139] on div "+ Add contact" at bounding box center [540, 142] width 401 height 43
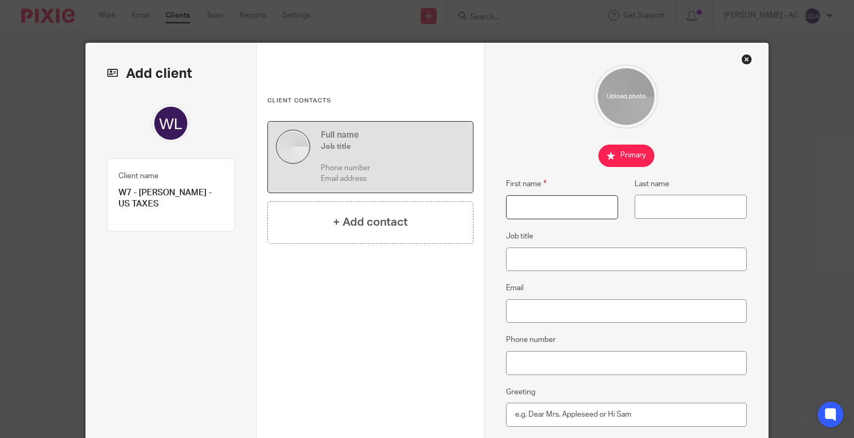
click at [541, 207] on input "First name" at bounding box center [562, 207] width 112 height 24
paste input "Letitia"
type input "Letitia"
click at [655, 209] on input "Last name" at bounding box center [691, 207] width 112 height 24
paste input "Wrights"
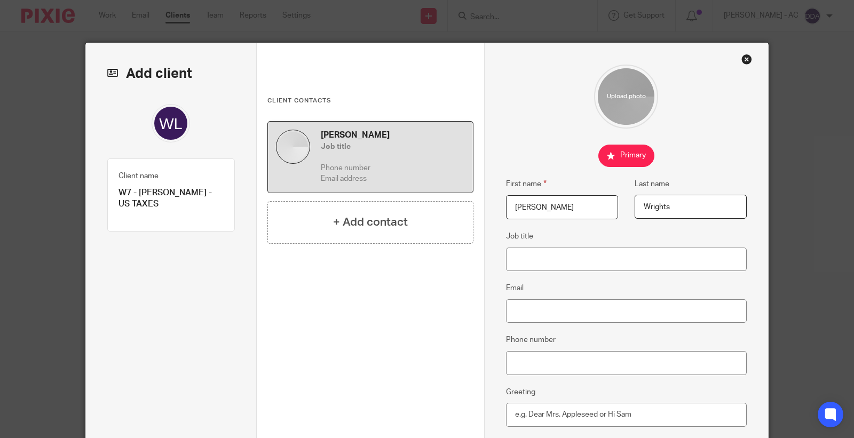
type input "Wrights"
click at [561, 269] on input "Job title" at bounding box center [626, 260] width 241 height 24
paste input "Actress"
type input "Actress"
click at [548, 315] on input "Email" at bounding box center [626, 311] width 241 height 24
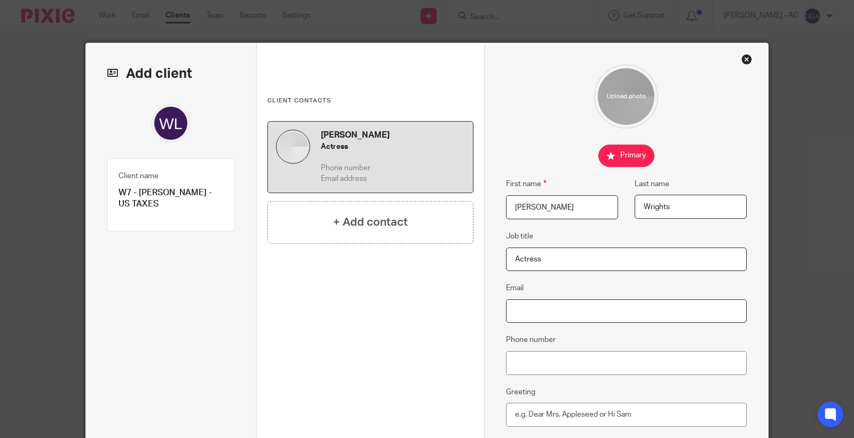
paste input "w3@threesixteenproduction.com"
type input "w3@threesixteenproduction.com"
click at [556, 371] on input "Phone number" at bounding box center [626, 363] width 241 height 24
paste input "07487 586 049"
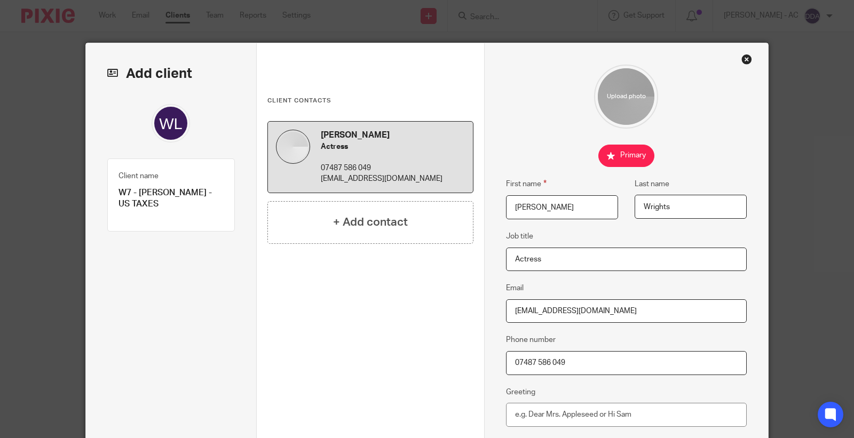
type input "07487 586 049"
type input "C:\fakepath\Letitia Wrights.jpg"
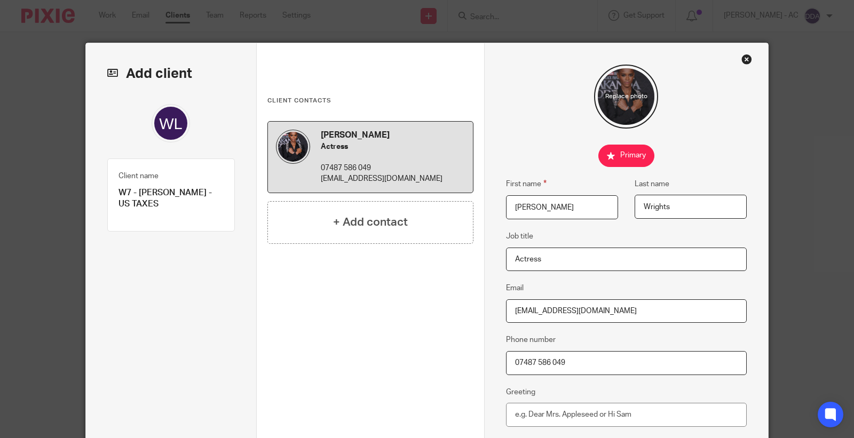
click at [561, 118] on div at bounding box center [626, 97] width 241 height 64
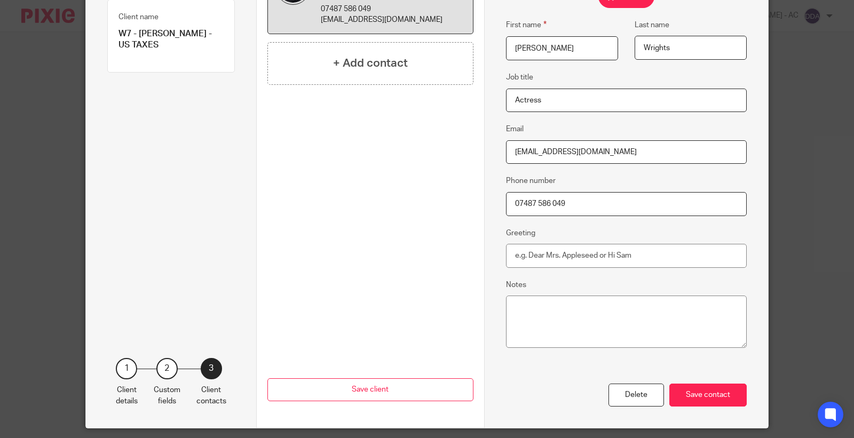
scroll to position [178, 0]
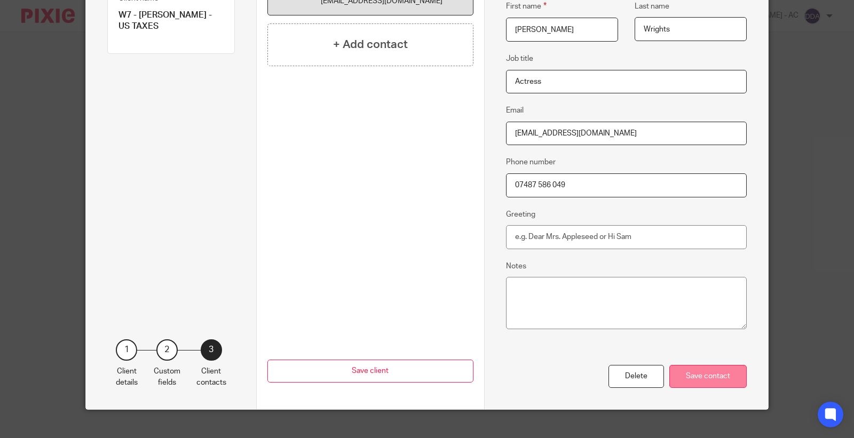
click at [697, 383] on div "Save contact" at bounding box center [707, 376] width 77 height 23
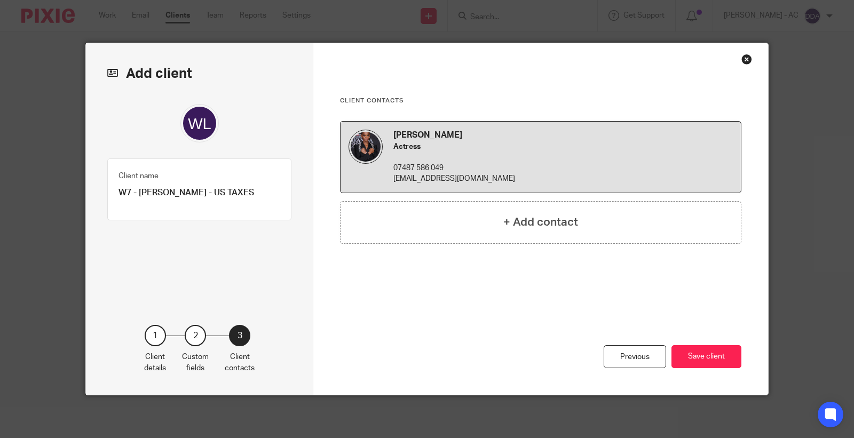
scroll to position [0, 0]
click at [700, 363] on button "Save client" at bounding box center [707, 356] width 70 height 23
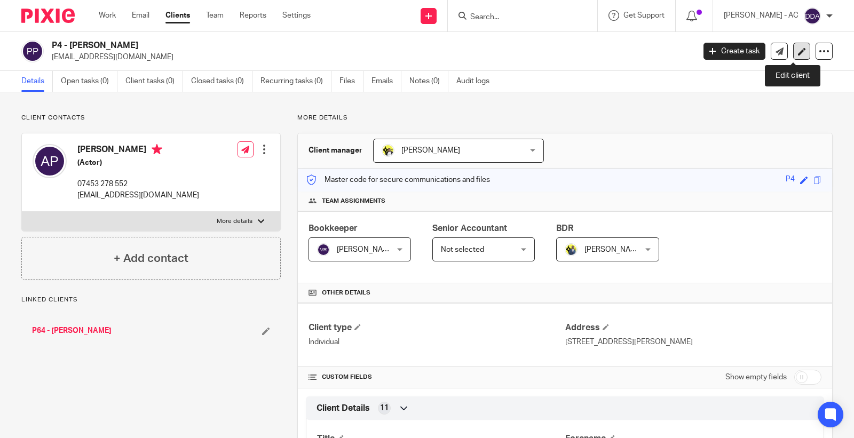
click at [798, 51] on icon at bounding box center [802, 52] width 8 height 8
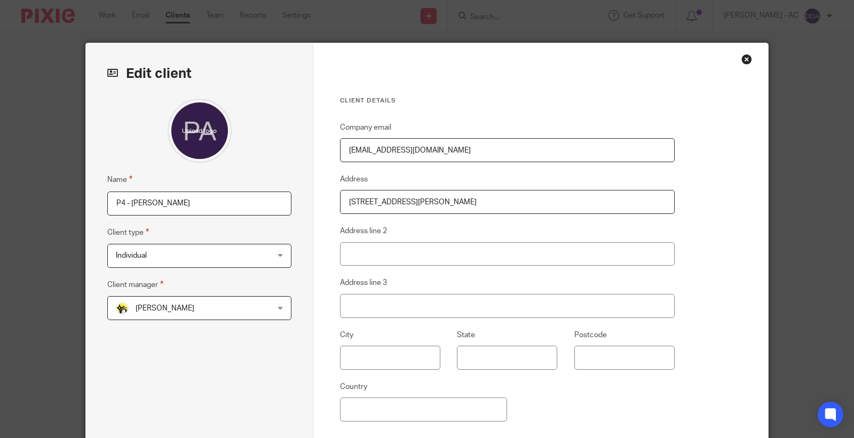
drag, startPoint x: 235, startPoint y: 206, endPoint x: 0, endPoint y: 206, distance: 235.4
click at [0, 206] on div "Edit client Name P4 - ABRAHAM POPOOLA Client type Individual Individual Individ…" at bounding box center [427, 219] width 854 height 438
paste input "- US TAXES"
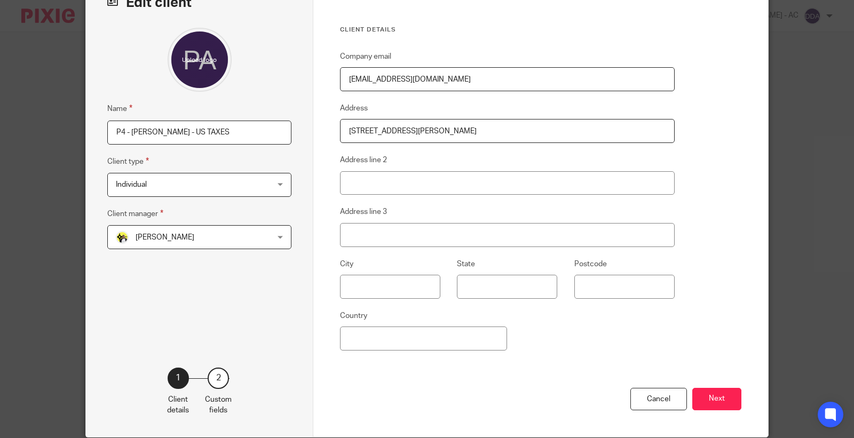
scroll to position [114, 0]
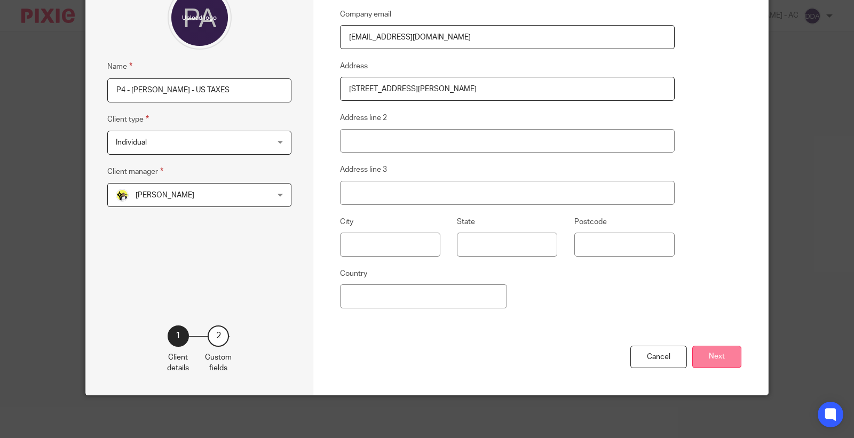
type input "P4 - [PERSON_NAME] - US TAXES"
click at [706, 350] on button "Next" at bounding box center [716, 357] width 49 height 23
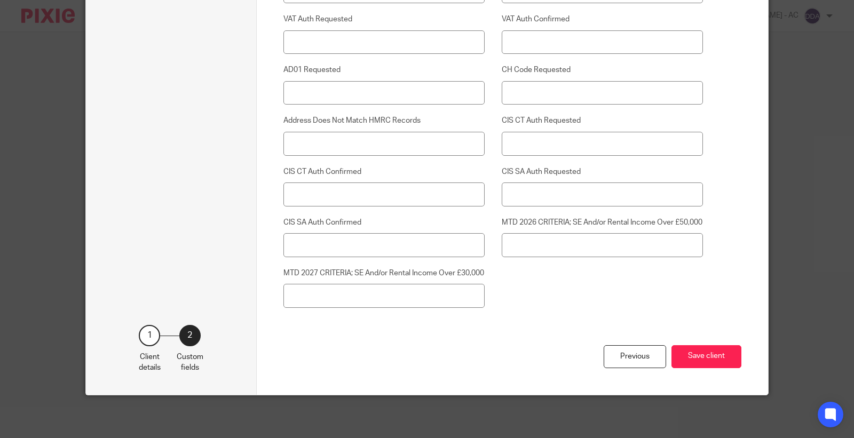
scroll to position [2769, 0]
click at [694, 360] on button "Save client" at bounding box center [707, 356] width 70 height 23
